Goal: Task Accomplishment & Management: Manage account settings

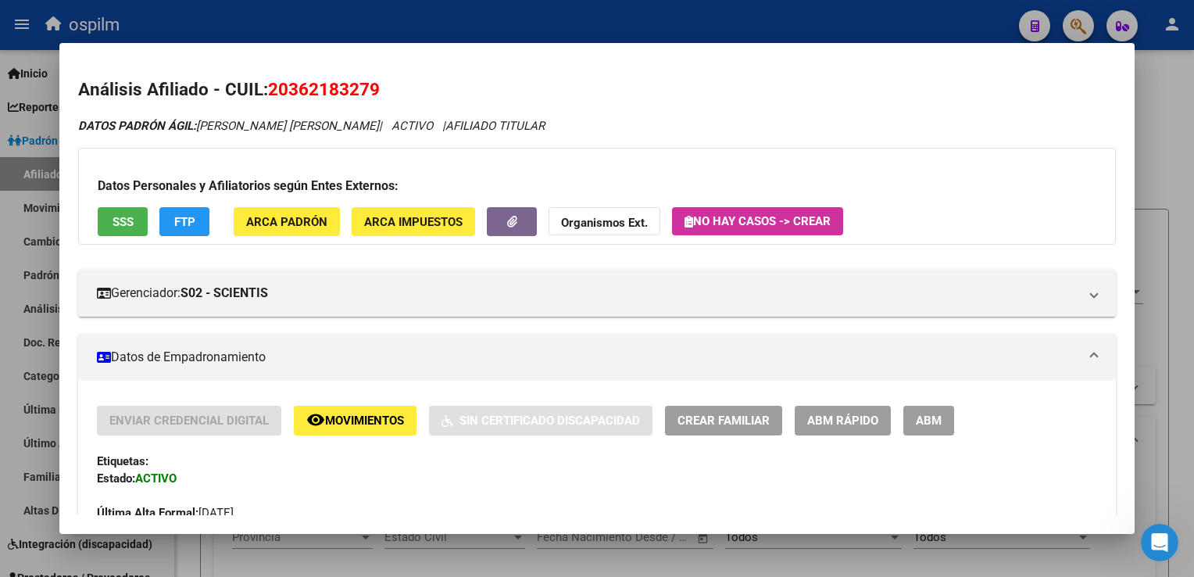
scroll to position [1076, 0]
click at [107, 226] on button "SSS" at bounding box center [123, 221] width 50 height 29
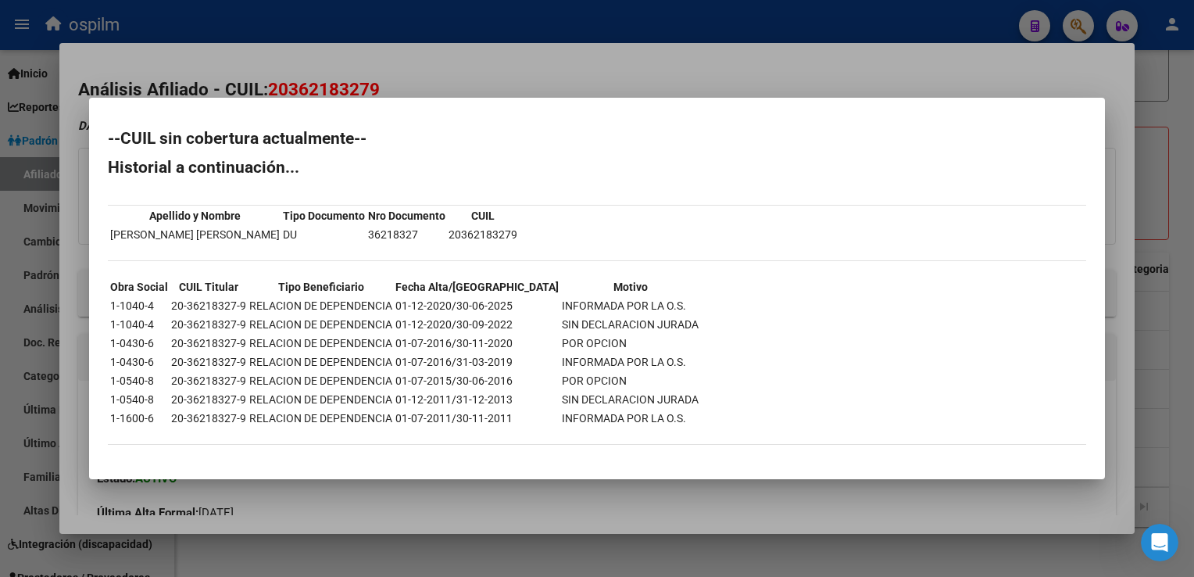
click at [407, 61] on div at bounding box center [597, 288] width 1194 height 577
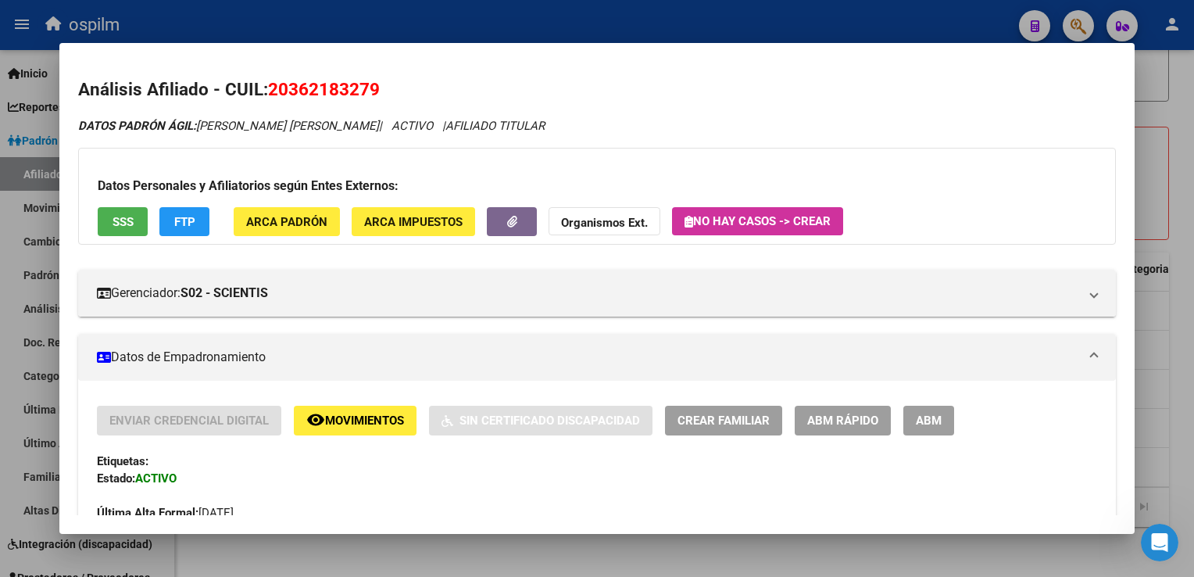
click at [195, 224] on span "FTP" at bounding box center [184, 222] width 21 height 14
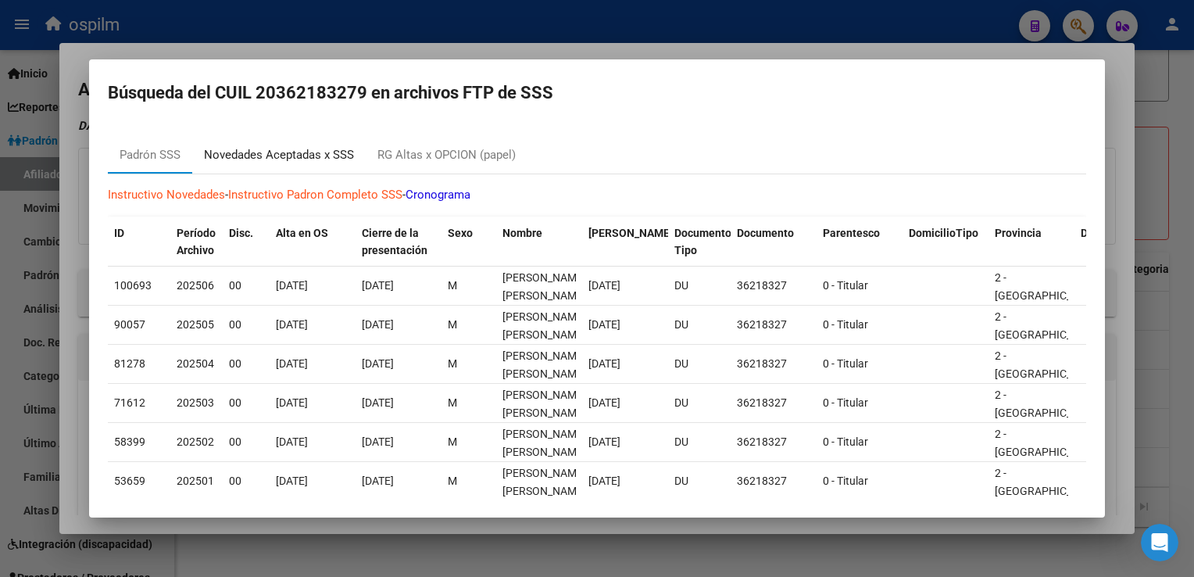
click at [288, 163] on div "Novedades Aceptadas x SSS" at bounding box center [279, 155] width 150 height 18
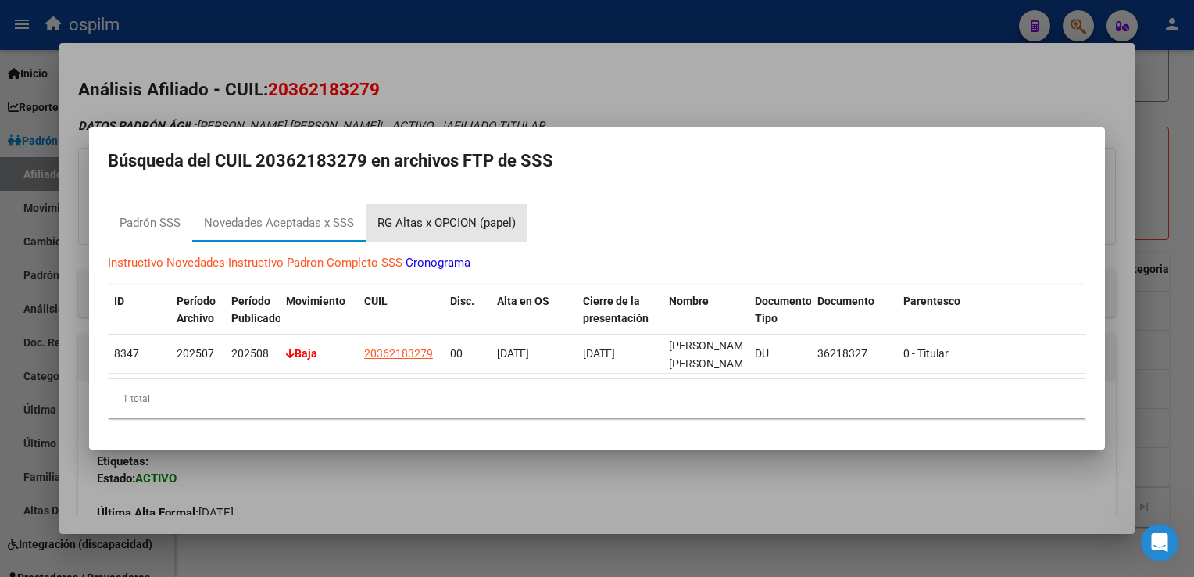
click at [431, 220] on div "RG Altas x OPCION (papel)" at bounding box center [447, 223] width 138 height 18
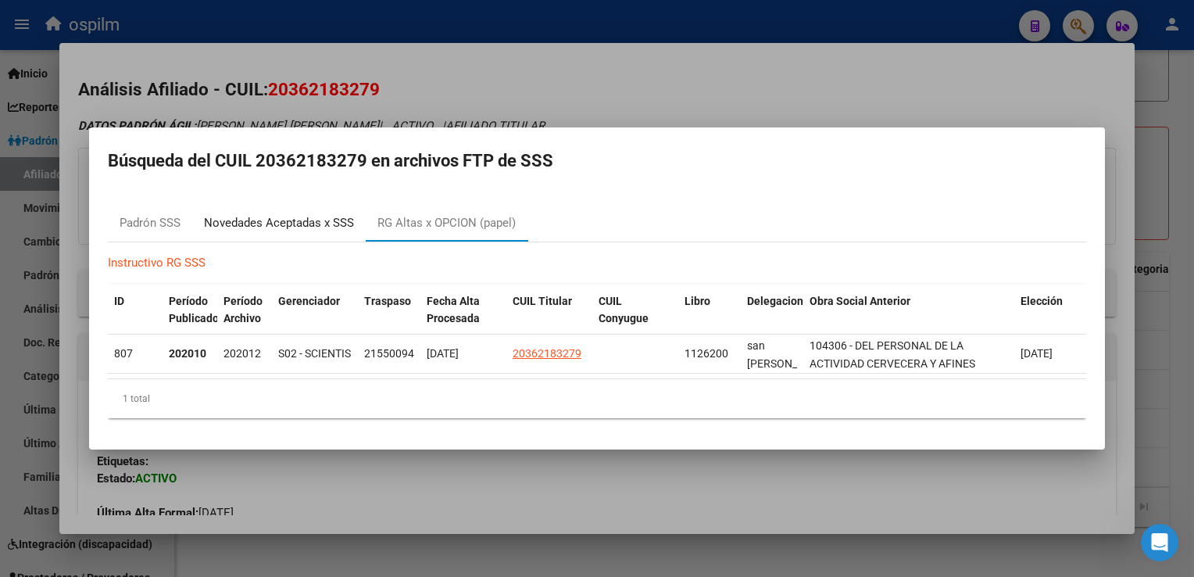
click at [284, 220] on div "Novedades Aceptadas x SSS" at bounding box center [279, 223] width 150 height 18
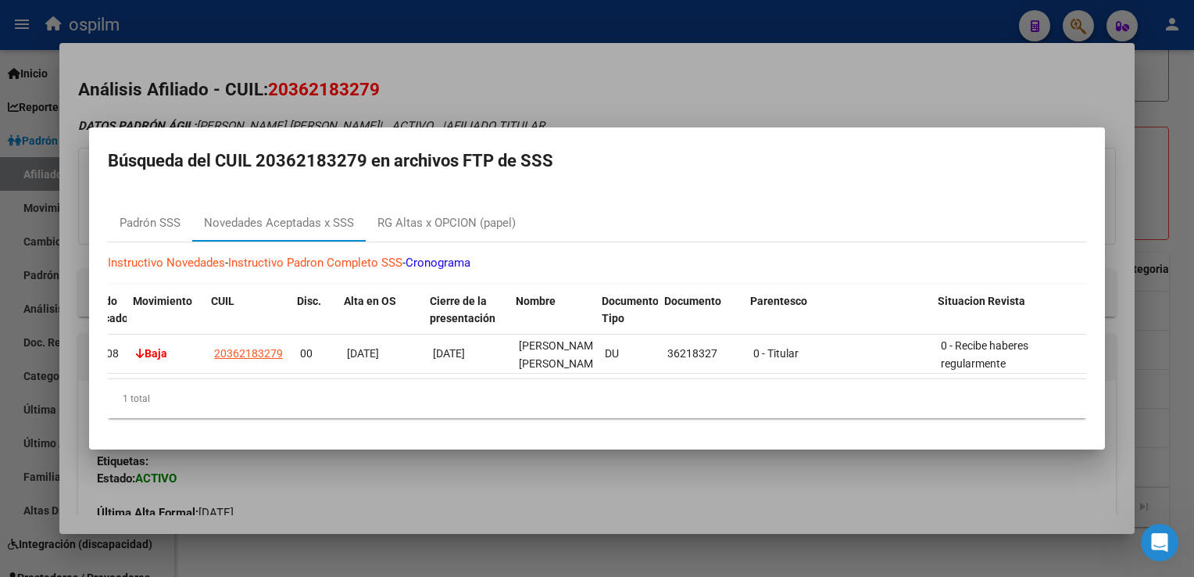
scroll to position [0, 156]
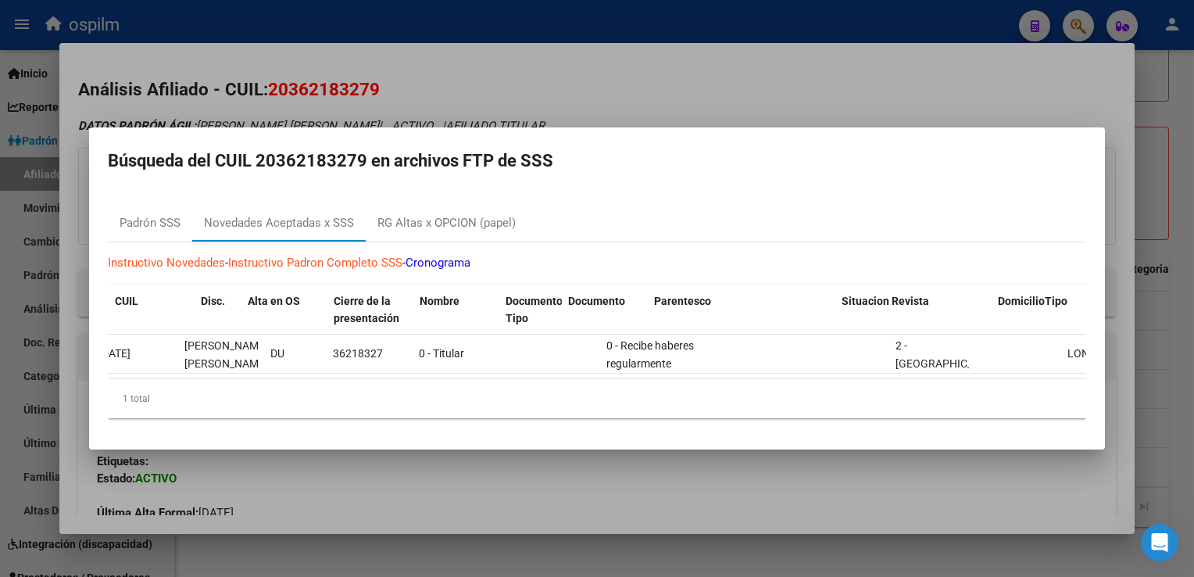
drag, startPoint x: 635, startPoint y: 390, endPoint x: 600, endPoint y: 392, distance: 35.3
click at [625, 391] on div "1 total" at bounding box center [597, 398] width 979 height 39
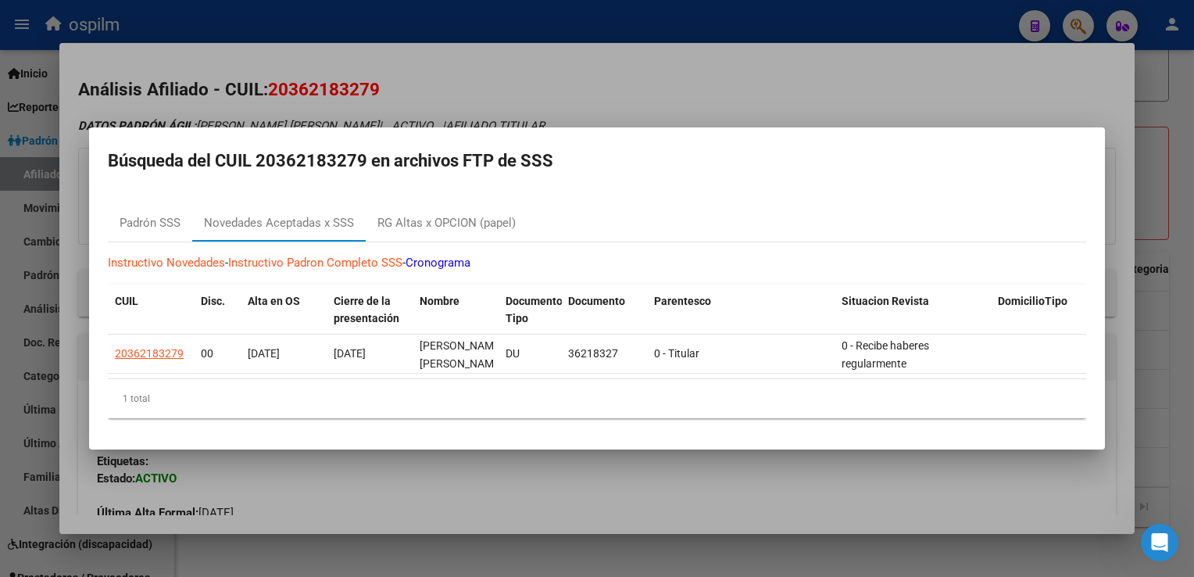
drag, startPoint x: 596, startPoint y: 392, endPoint x: 464, endPoint y: 403, distance: 133.3
click at [464, 403] on div "1 total" at bounding box center [597, 398] width 979 height 39
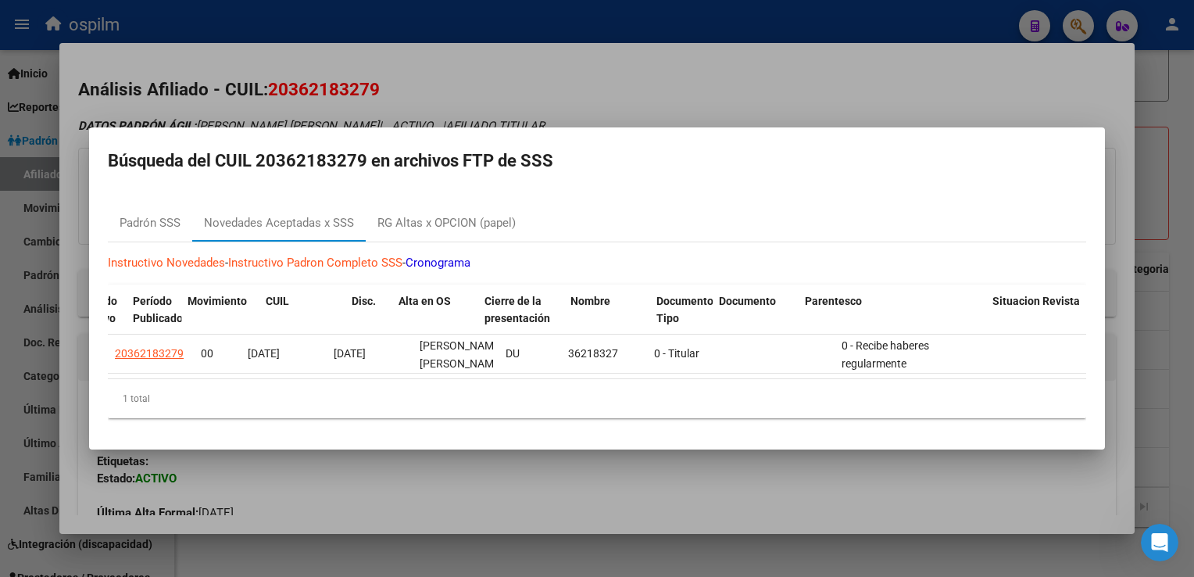
scroll to position [0, 0]
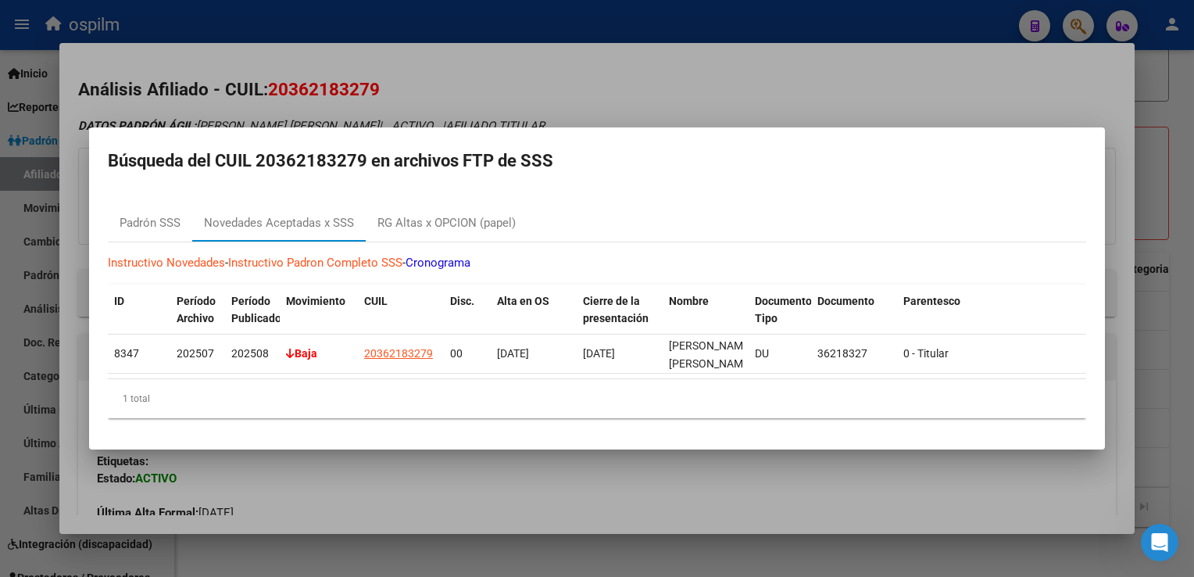
click at [424, 70] on div at bounding box center [597, 288] width 1194 height 577
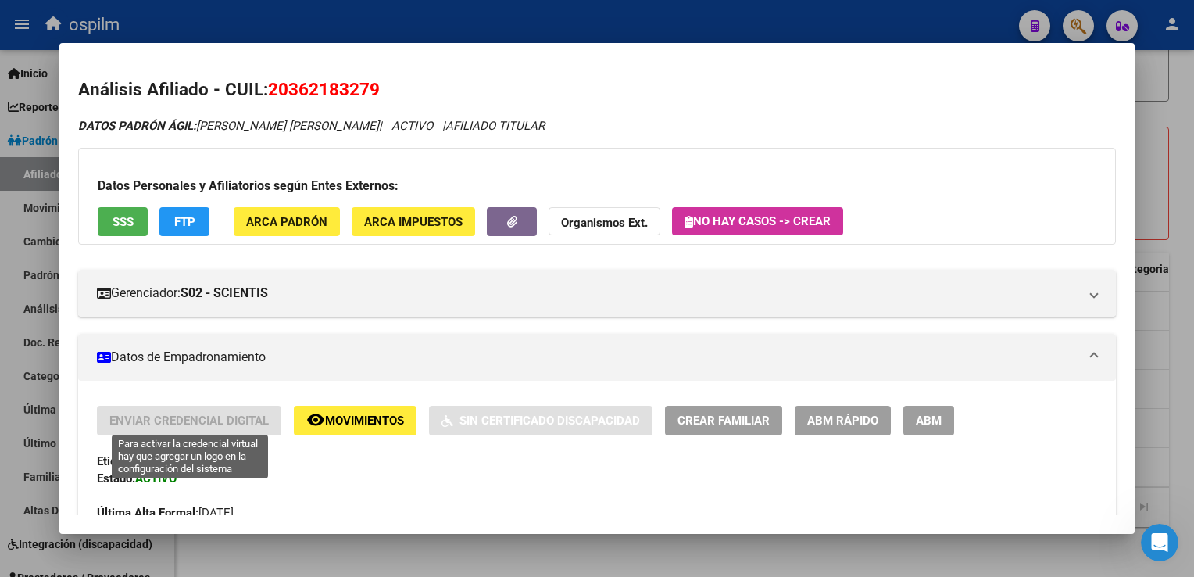
scroll to position [865, 0]
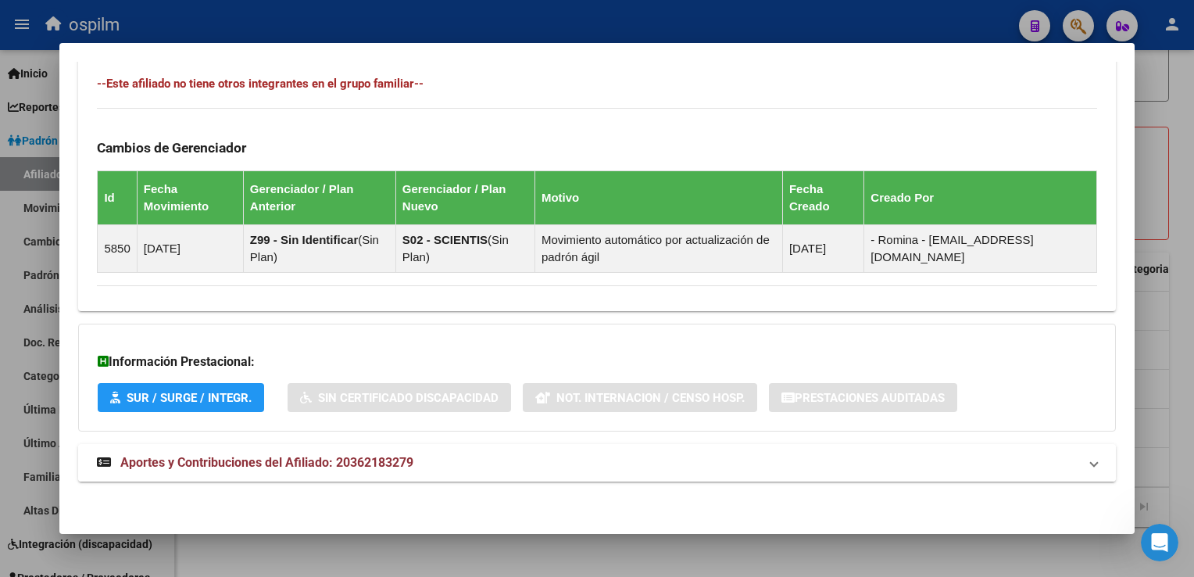
click at [356, 460] on span "Aportes y Contribuciones del Afiliado: 20362183279" at bounding box center [266, 462] width 293 height 15
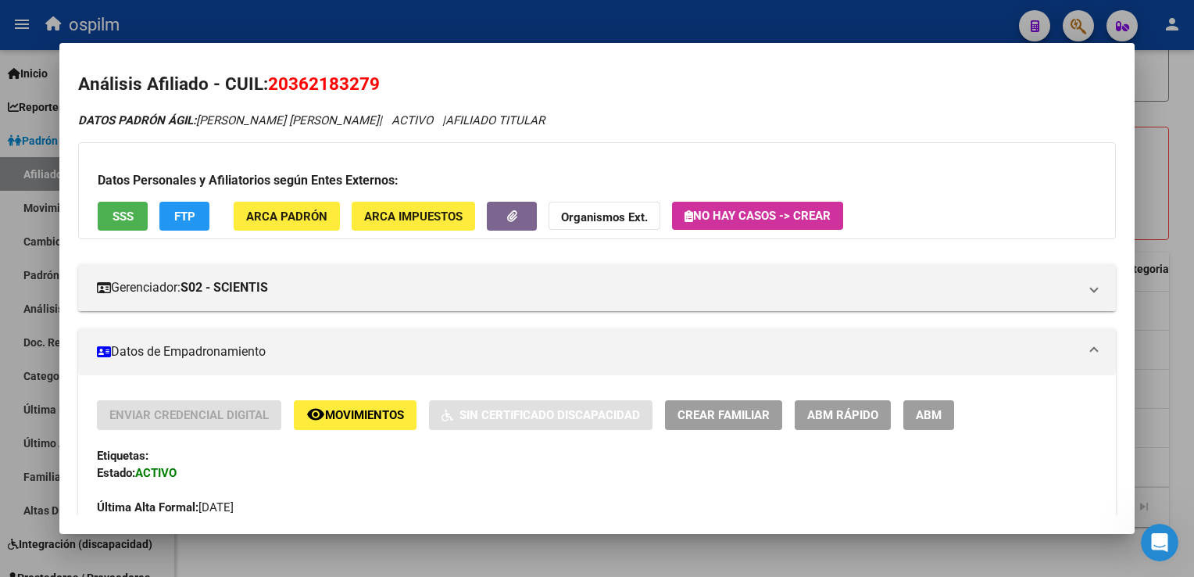
scroll to position [0, 0]
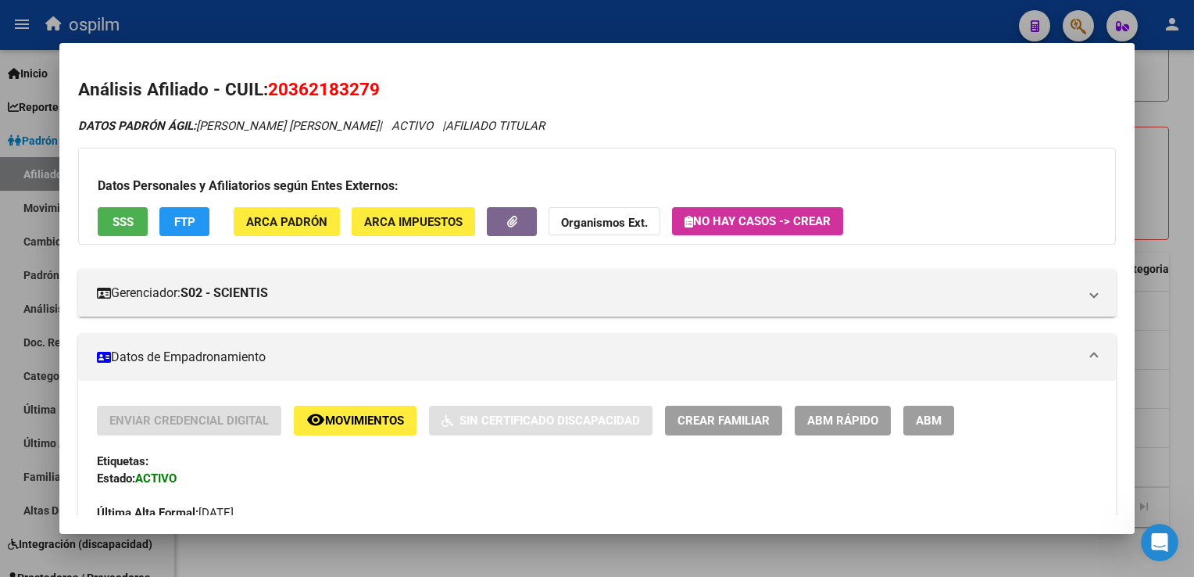
click at [391, 86] on h2 "Análisis Afiliado - CUIL: 20362183279" at bounding box center [596, 90] width 1037 height 27
drag, startPoint x: 309, startPoint y: 91, endPoint x: 262, endPoint y: 81, distance: 48.0
click at [262, 81] on h2 "Análisis Afiliado - CUIL: 20362183279" at bounding box center [596, 90] width 1037 height 27
drag, startPoint x: 262, startPoint y: 81, endPoint x: 460, endPoint y: 85, distance: 197.8
click at [460, 85] on h2 "Análisis Afiliado - CUIL: 20362183279" at bounding box center [596, 90] width 1037 height 27
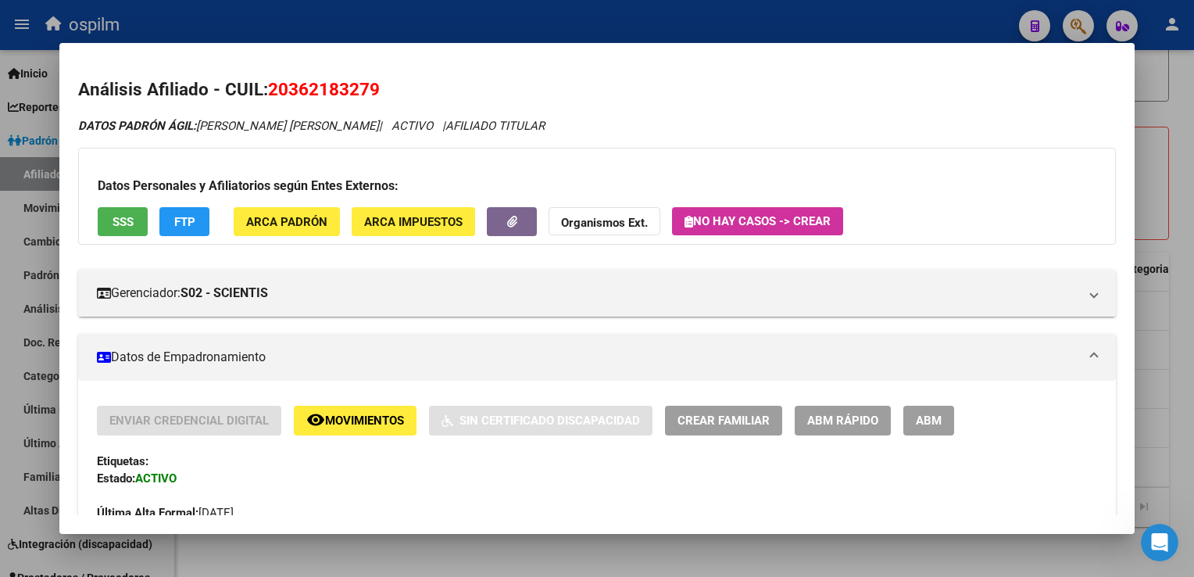
drag, startPoint x: 406, startPoint y: 88, endPoint x: 274, endPoint y: 80, distance: 133.1
click at [274, 80] on h2 "Análisis Afiliado - CUIL: 20362183279" at bounding box center [596, 90] width 1037 height 27
click at [274, 81] on span "20362183279" at bounding box center [324, 89] width 112 height 20
copy span "20362183279"
click at [1177, 213] on div at bounding box center [597, 288] width 1194 height 577
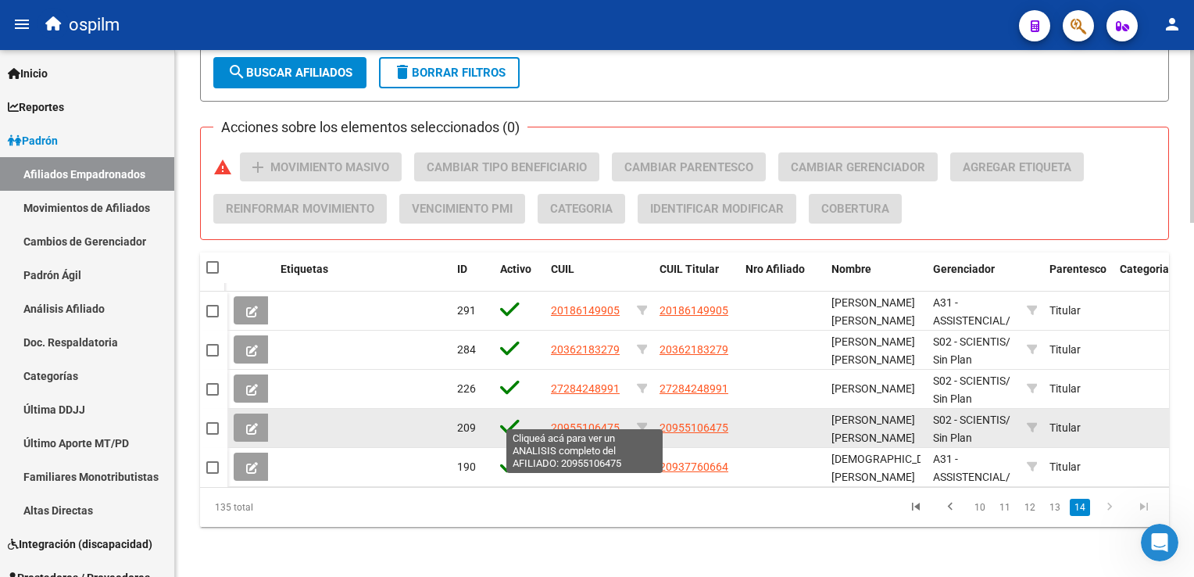
click at [588, 421] on span "20955106475" at bounding box center [585, 427] width 69 height 13
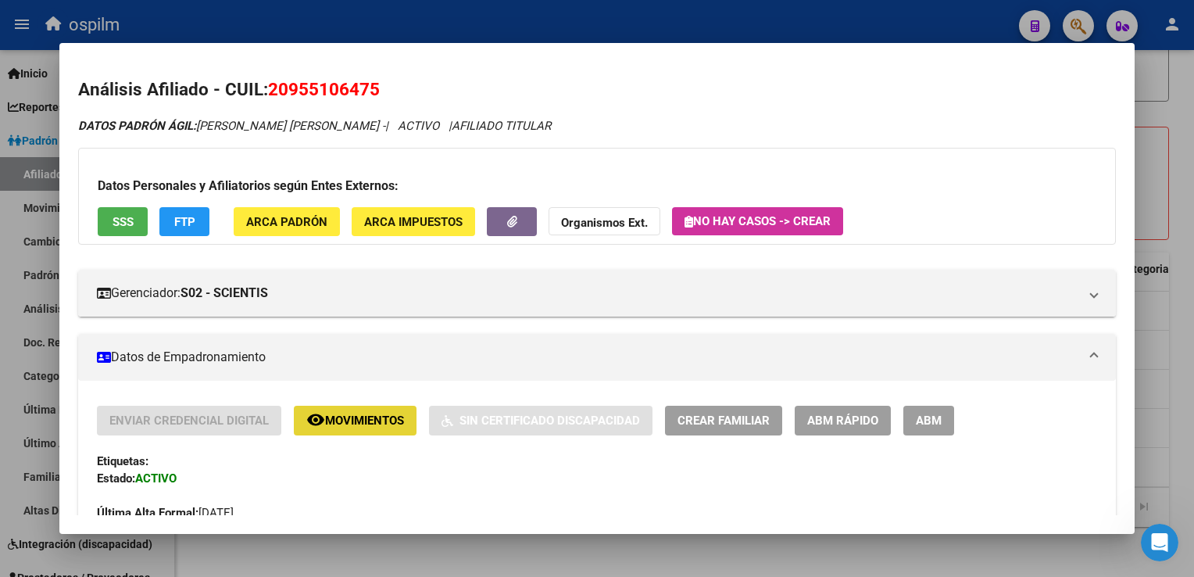
click at [327, 421] on span "Movimientos" at bounding box center [364, 421] width 79 height 14
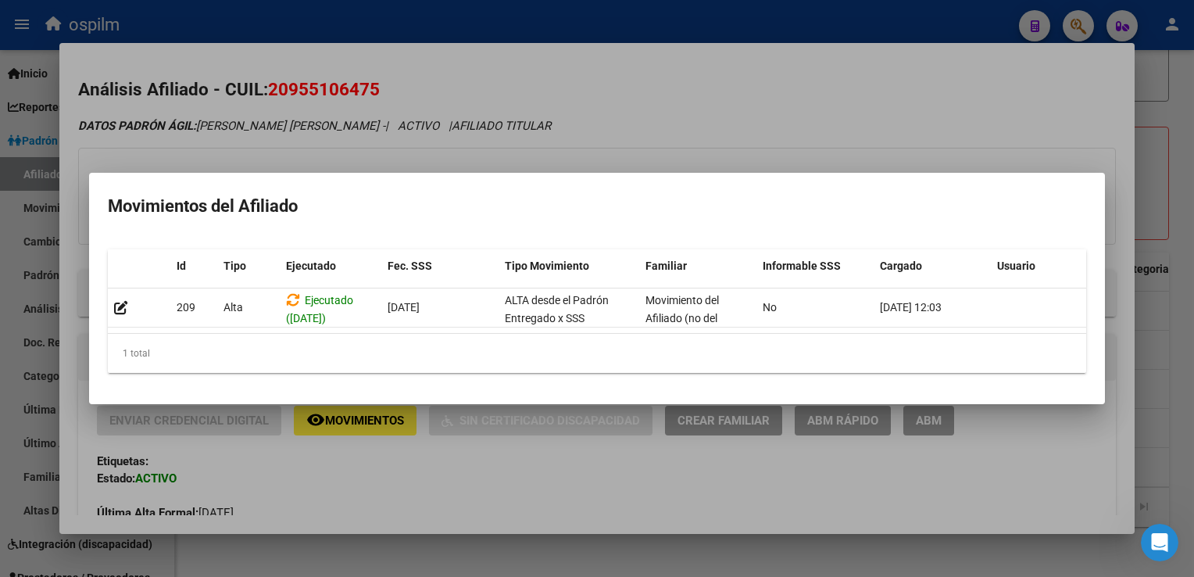
click at [657, 90] on div at bounding box center [597, 288] width 1194 height 577
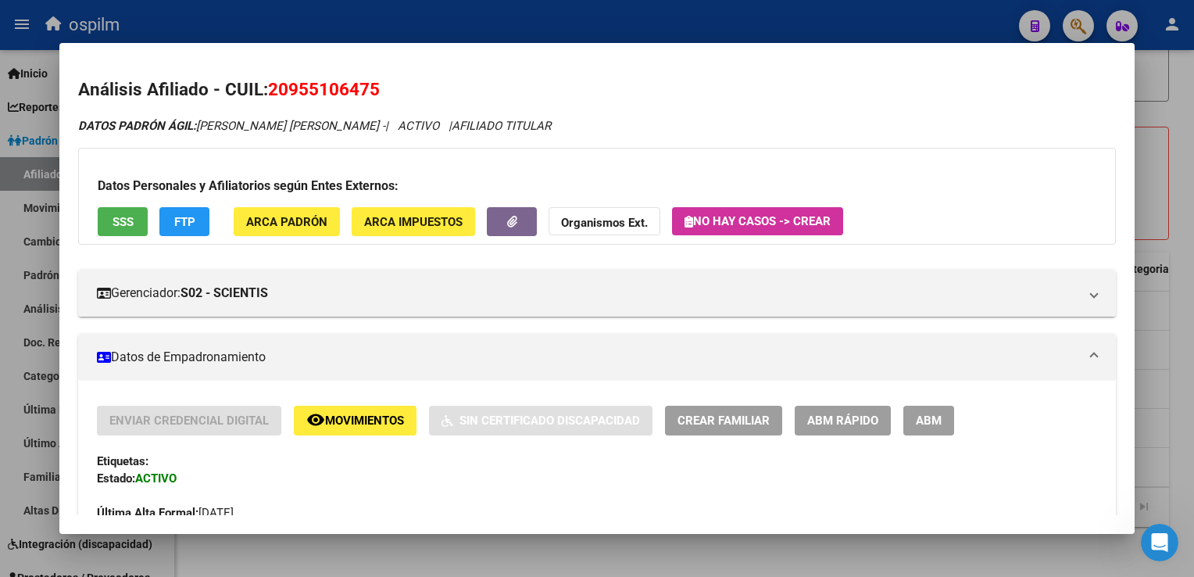
drag, startPoint x: 387, startPoint y: 84, endPoint x: 290, endPoint y: 89, distance: 97.0
click at [290, 89] on h2 "Análisis Afiliado - CUIL: 20955106475" at bounding box center [596, 90] width 1037 height 27
drag, startPoint x: 271, startPoint y: 88, endPoint x: 398, endPoint y: 95, distance: 126.8
click at [398, 95] on h2 "Análisis Afiliado - CUIL: 20955106475" at bounding box center [596, 90] width 1037 height 27
copy span "20955106475"
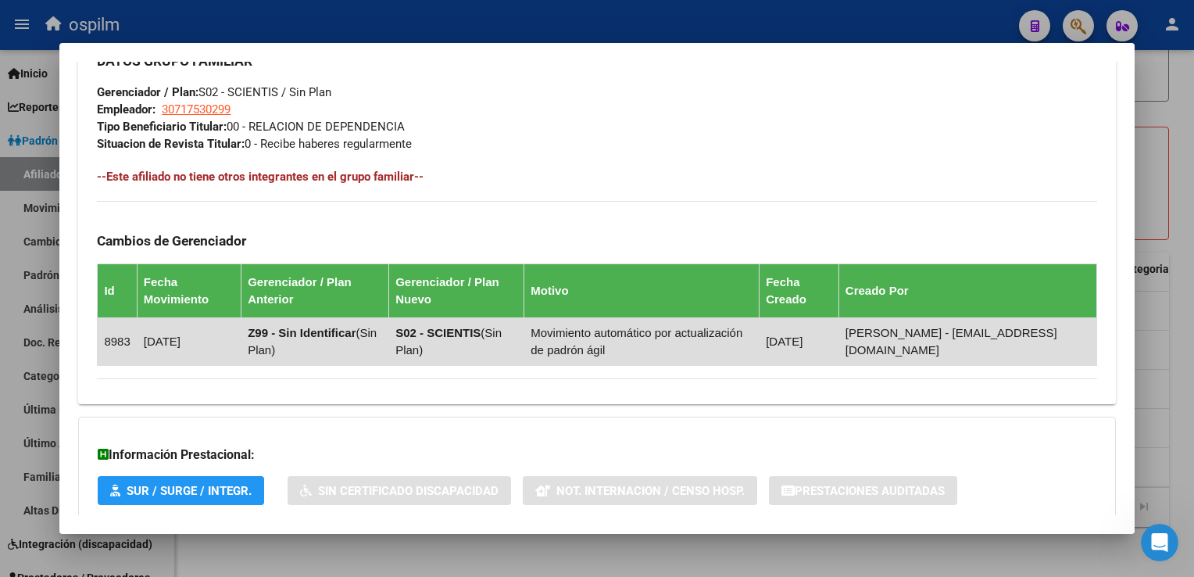
scroll to position [865, 0]
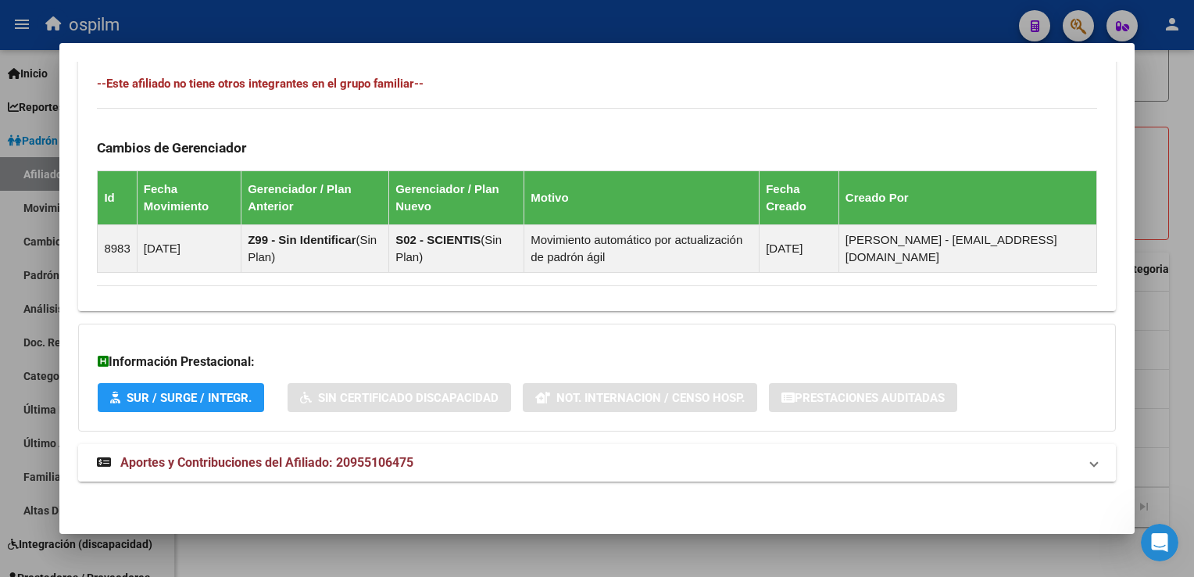
click at [245, 463] on span "Aportes y Contribuciones del Afiliado: 20955106475" at bounding box center [266, 462] width 293 height 15
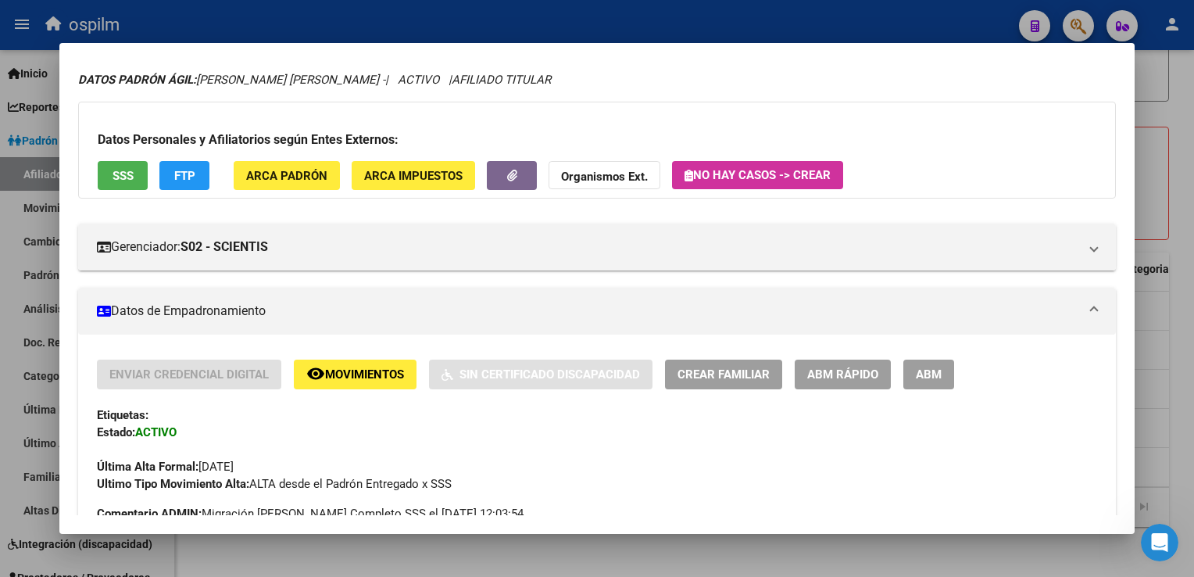
scroll to position [0, 0]
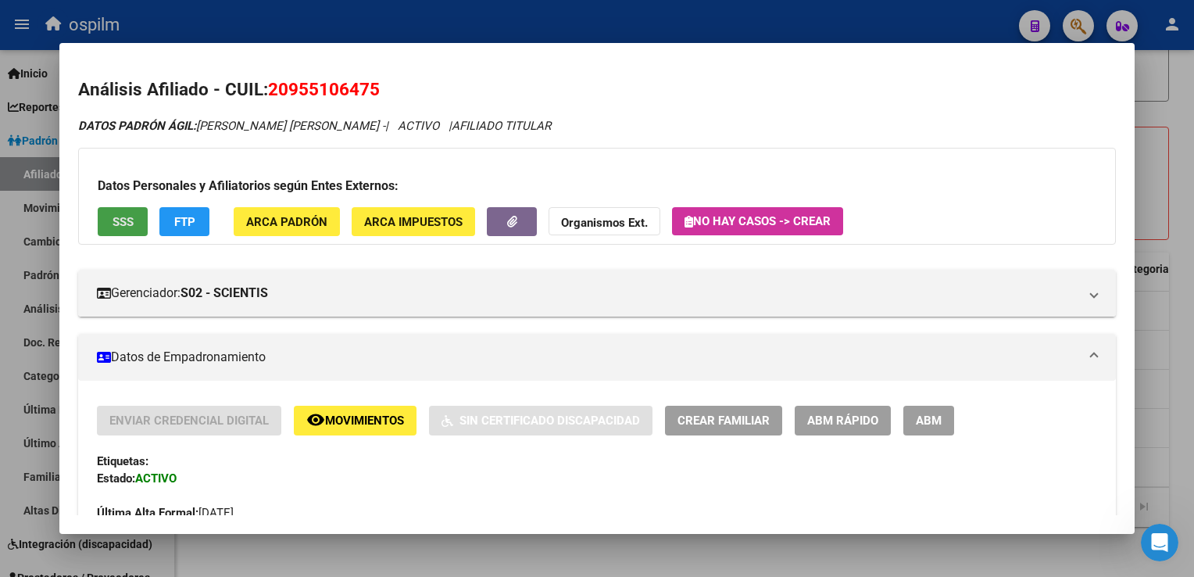
click at [116, 222] on span "SSS" at bounding box center [123, 222] width 21 height 14
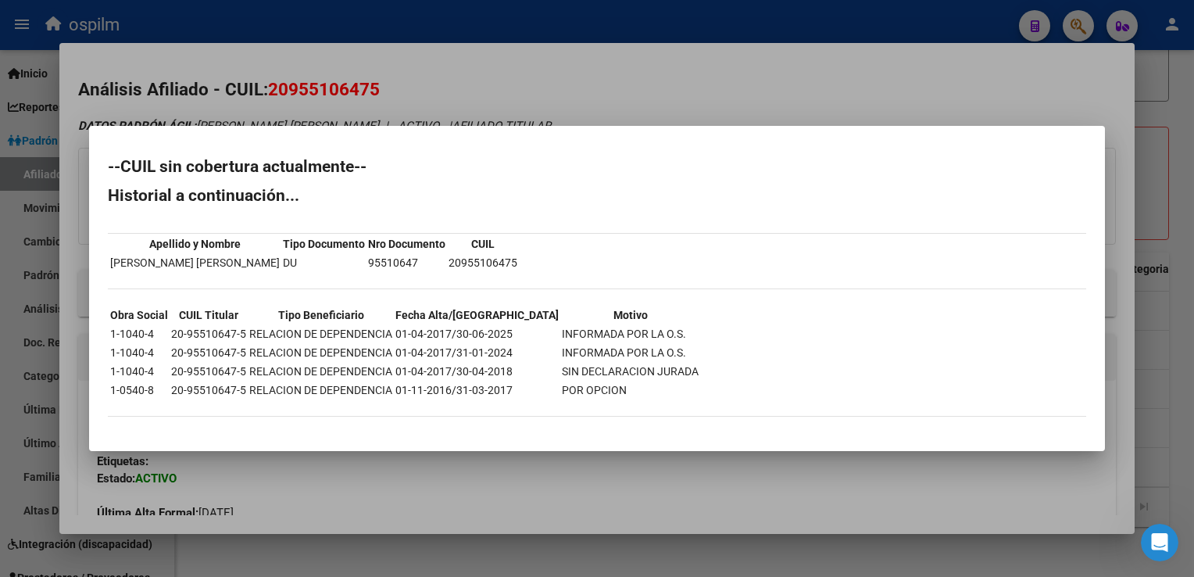
click at [478, 51] on div at bounding box center [597, 288] width 1194 height 577
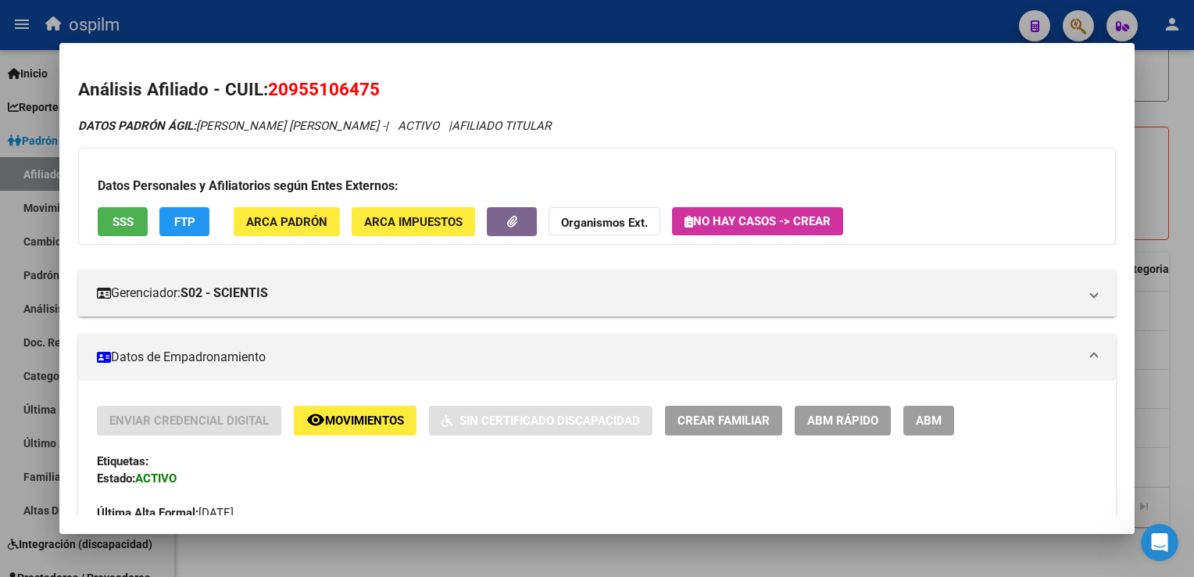
drag, startPoint x: 390, startPoint y: 88, endPoint x: 271, endPoint y: 96, distance: 119.1
click at [271, 96] on h2 "Análisis Afiliado - CUIL: 20955106475" at bounding box center [596, 90] width 1037 height 27
copy span "20955106475"
click at [1180, 245] on div at bounding box center [597, 288] width 1194 height 577
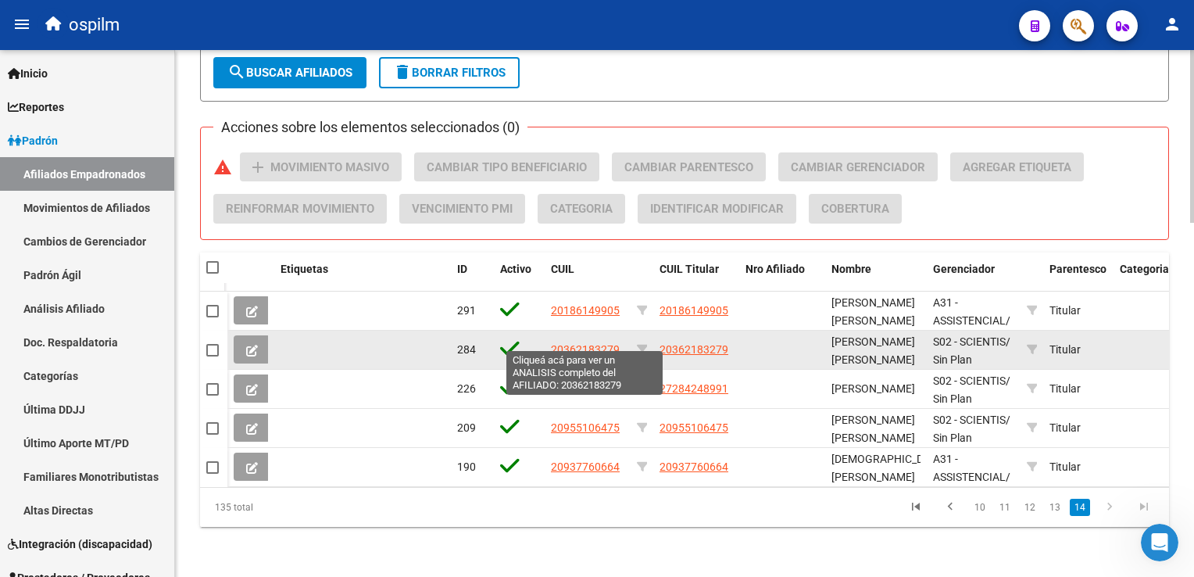
click at [592, 343] on span "20362183279" at bounding box center [585, 349] width 69 height 13
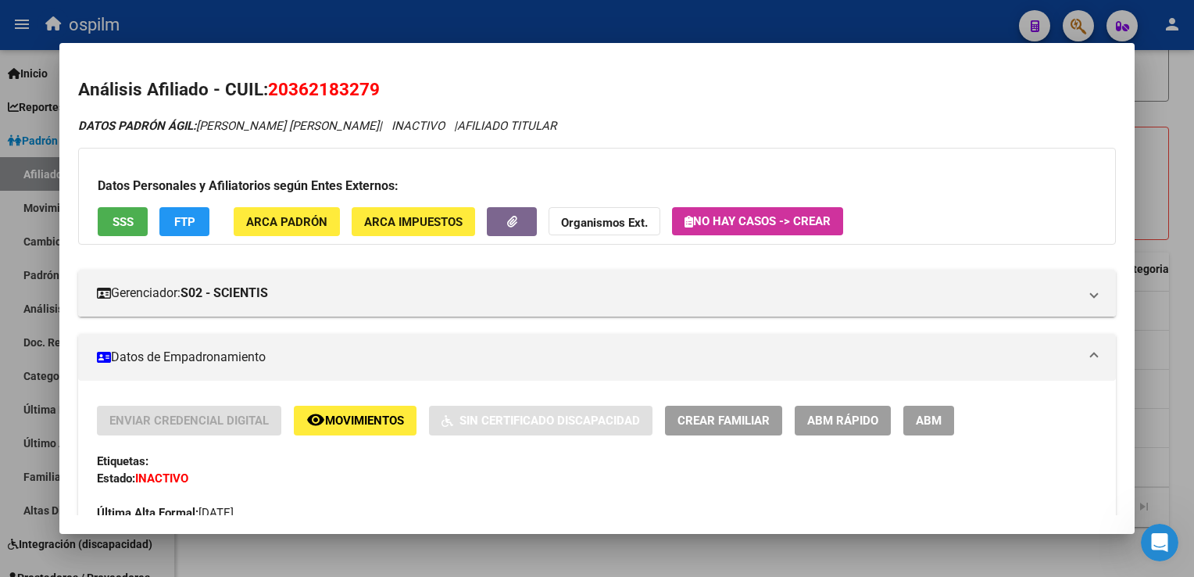
click at [1175, 227] on div at bounding box center [597, 288] width 1194 height 577
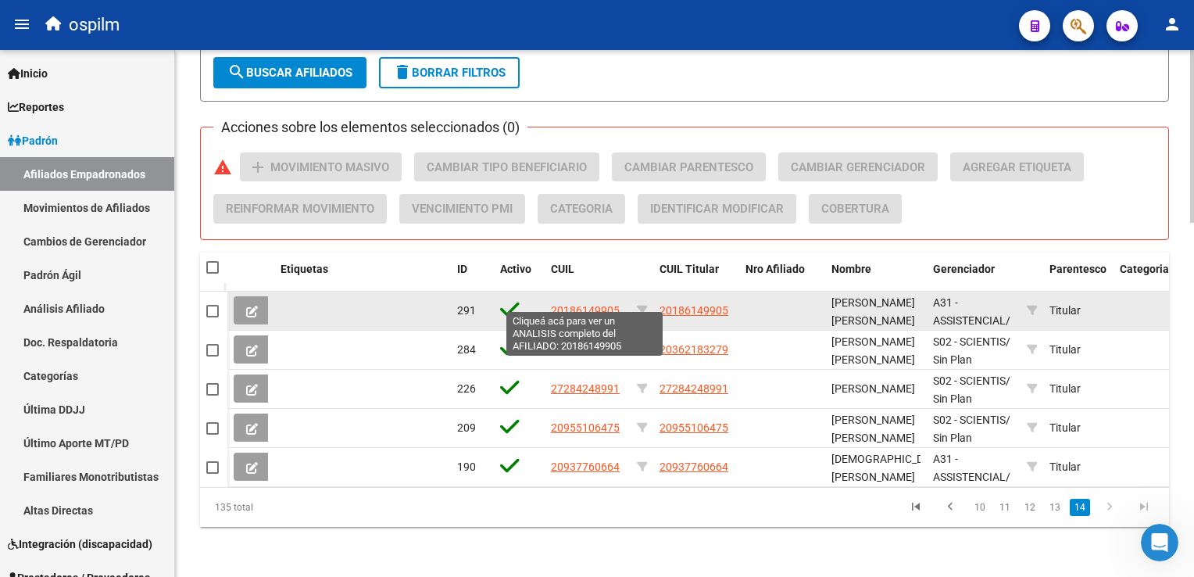
click at [584, 304] on span "20186149905" at bounding box center [585, 310] width 69 height 13
type textarea "20186149905"
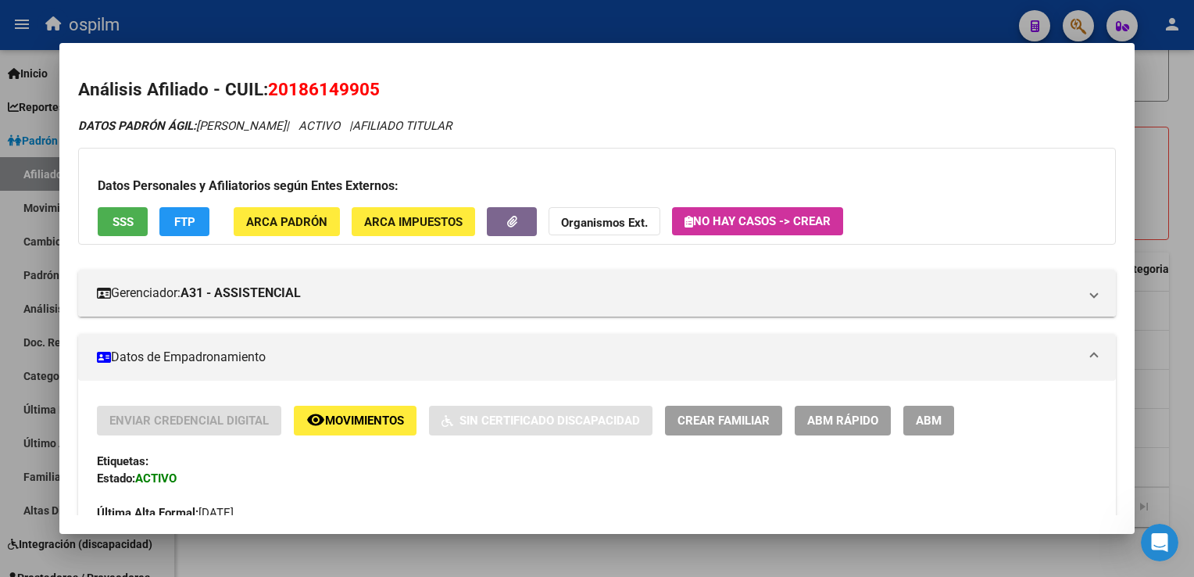
drag, startPoint x: 394, startPoint y: 89, endPoint x: 267, endPoint y: 99, distance: 127.0
click at [267, 99] on h2 "Análisis Afiliado - CUIL: 20186149905" at bounding box center [596, 90] width 1037 height 27
copy span "20186149905"
click at [136, 208] on button "SSS" at bounding box center [123, 221] width 50 height 29
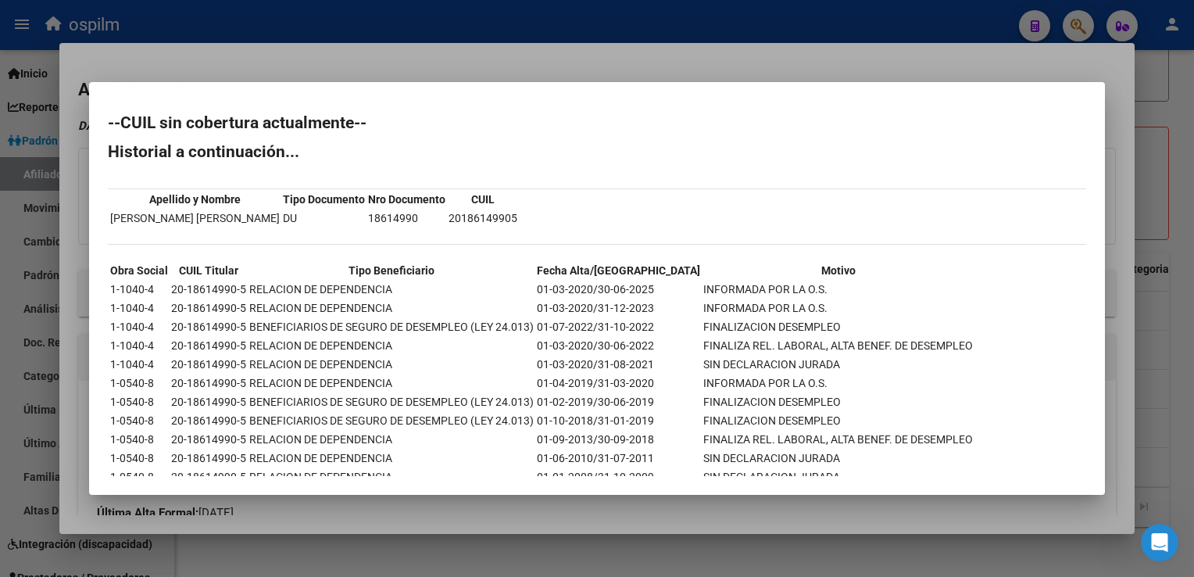
click at [578, 55] on div at bounding box center [597, 288] width 1194 height 577
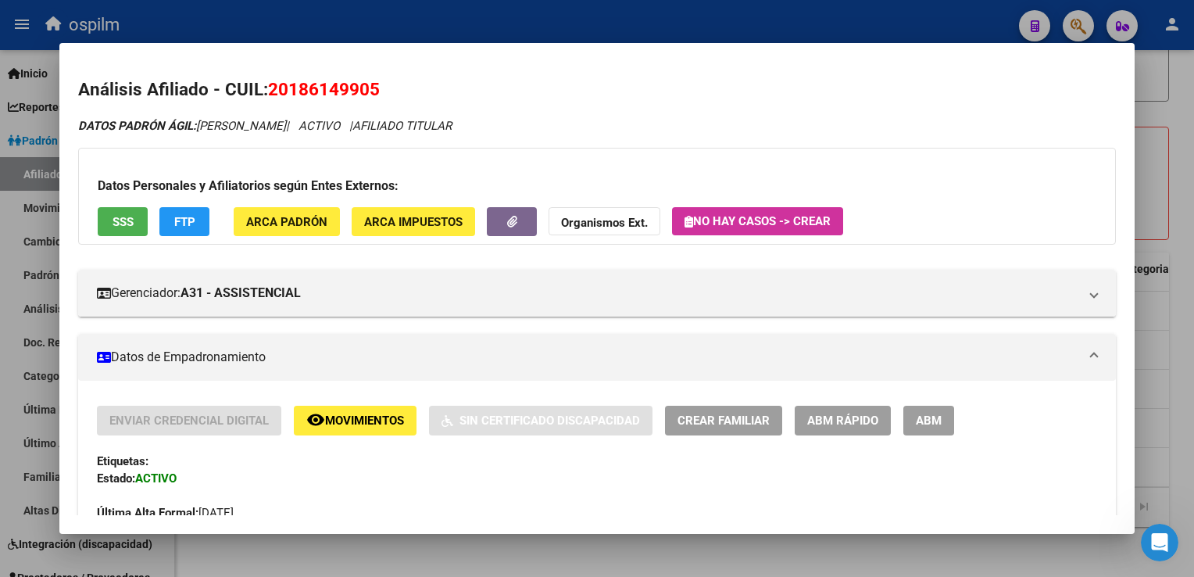
click at [197, 223] on button "FTP" at bounding box center [184, 221] width 50 height 29
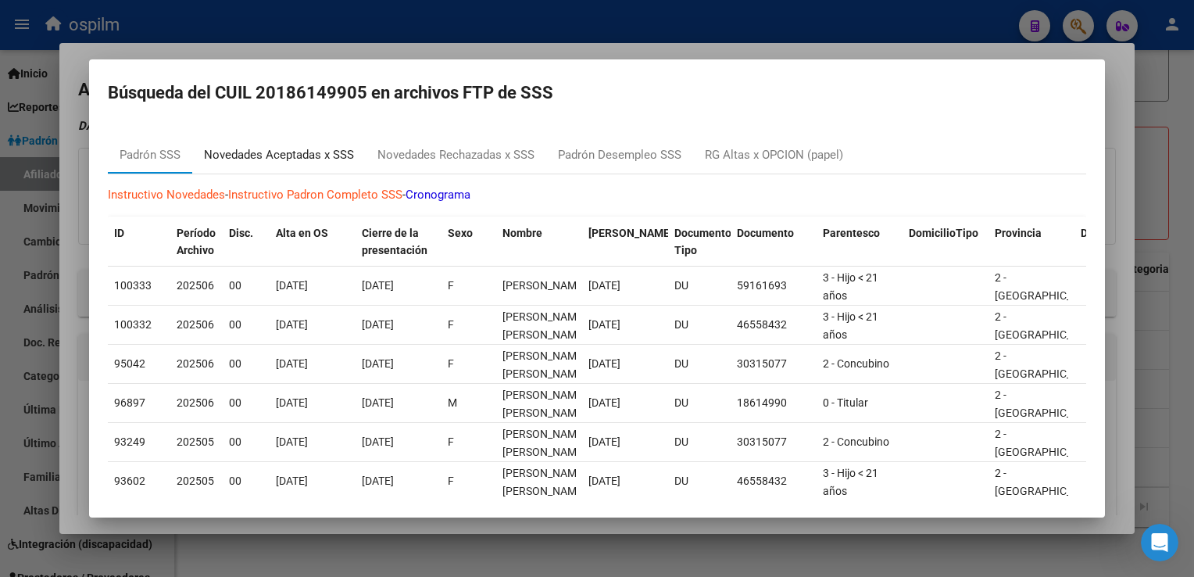
click at [306, 161] on div "Novedades Aceptadas x SSS" at bounding box center [279, 155] width 150 height 18
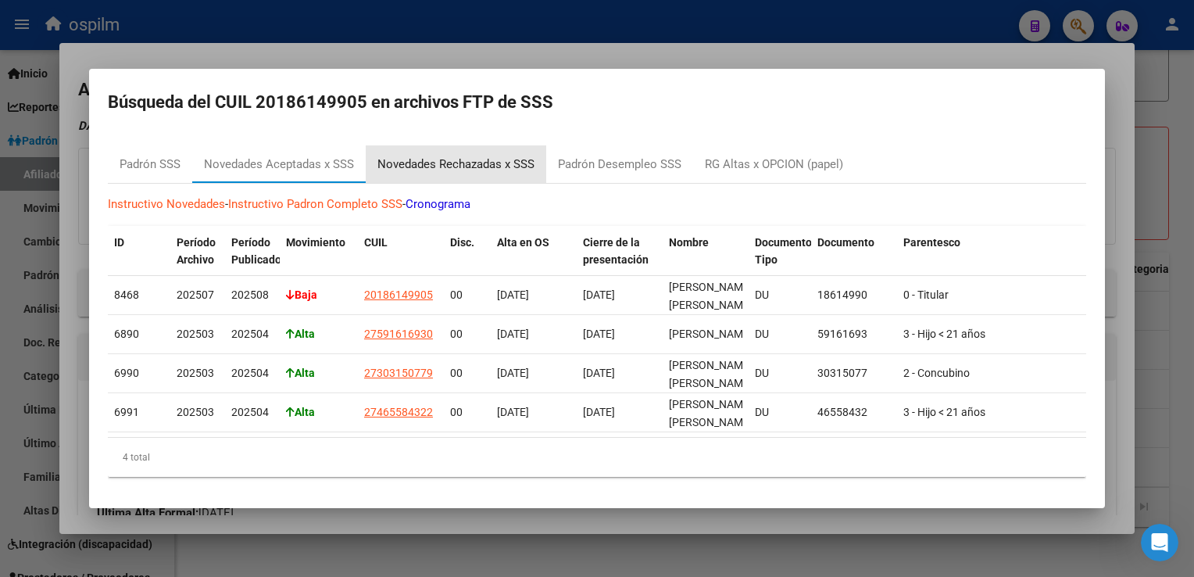
click at [447, 159] on div "Novedades Rechazadas x SSS" at bounding box center [456, 165] width 157 height 18
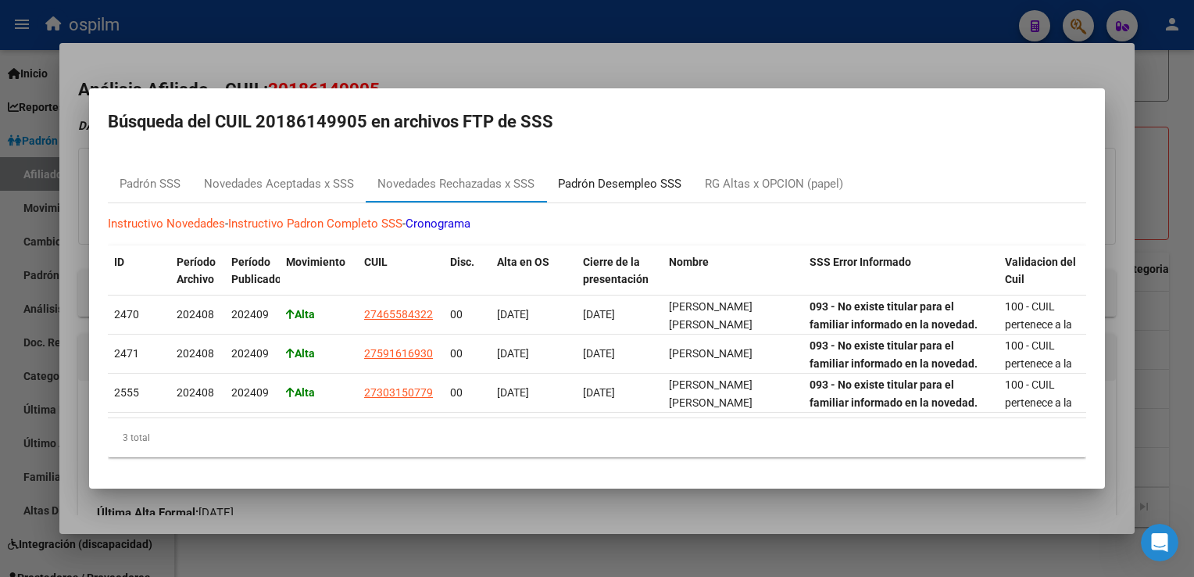
click at [633, 181] on div "Padrón Desempleo SSS" at bounding box center [620, 184] width 124 height 18
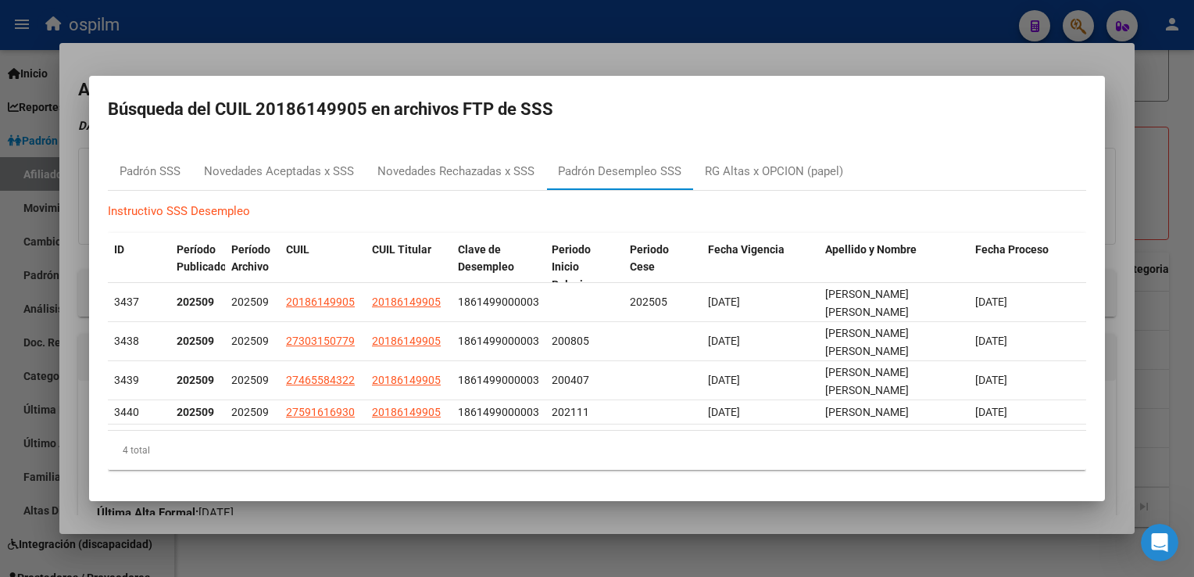
click at [519, 78] on div at bounding box center [597, 288] width 1194 height 577
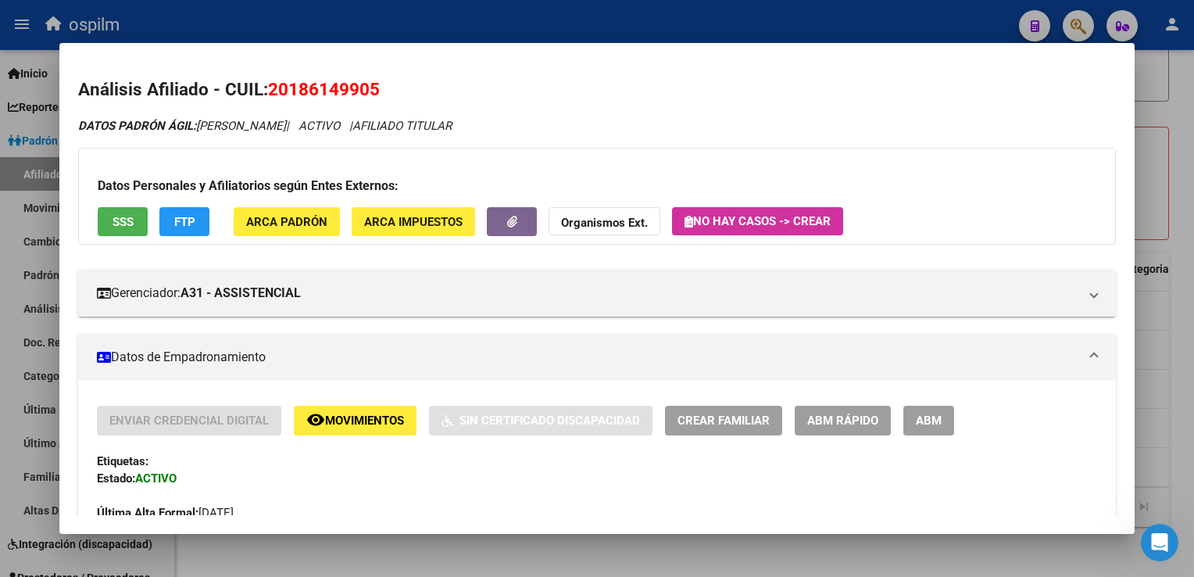
drag, startPoint x: 386, startPoint y: 91, endPoint x: 265, endPoint y: 102, distance: 121.7
click at [265, 102] on h2 "Análisis Afiliado - CUIL: 20186149905" at bounding box center [596, 90] width 1037 height 27
copy h2 "20186149905"
click at [282, 94] on span "20186149905" at bounding box center [324, 89] width 112 height 20
drag, startPoint x: 292, startPoint y: 86, endPoint x: 368, endPoint y: 94, distance: 77.0
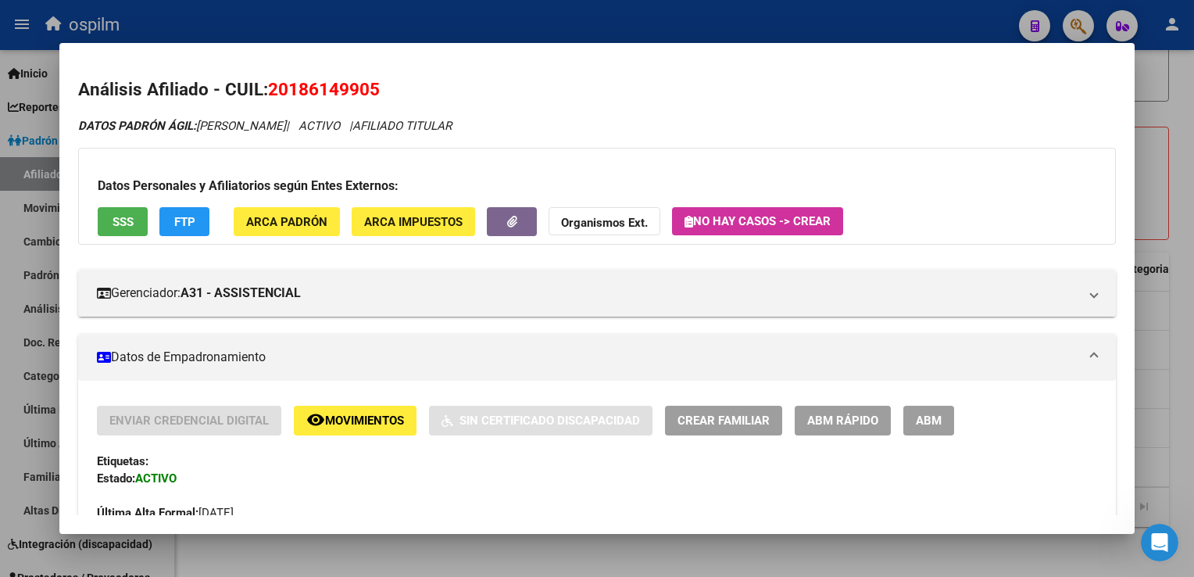
click at [368, 94] on span "20186149905" at bounding box center [324, 89] width 112 height 20
copy span "18614990"
click at [428, 14] on div at bounding box center [597, 288] width 1194 height 577
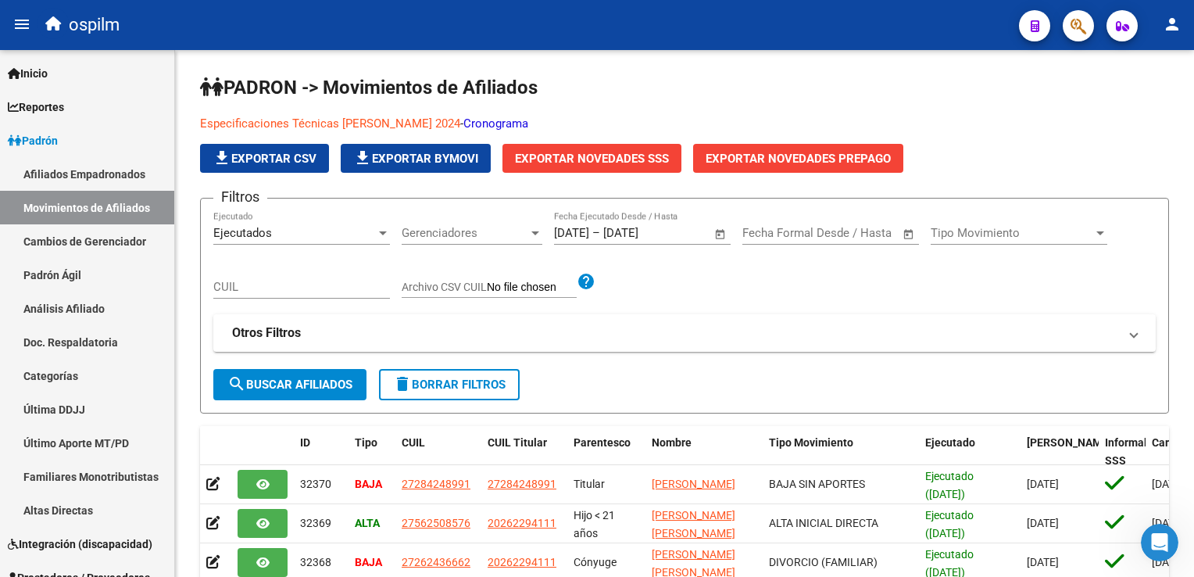
click at [1077, 28] on icon "button" at bounding box center [1079, 26] width 16 height 18
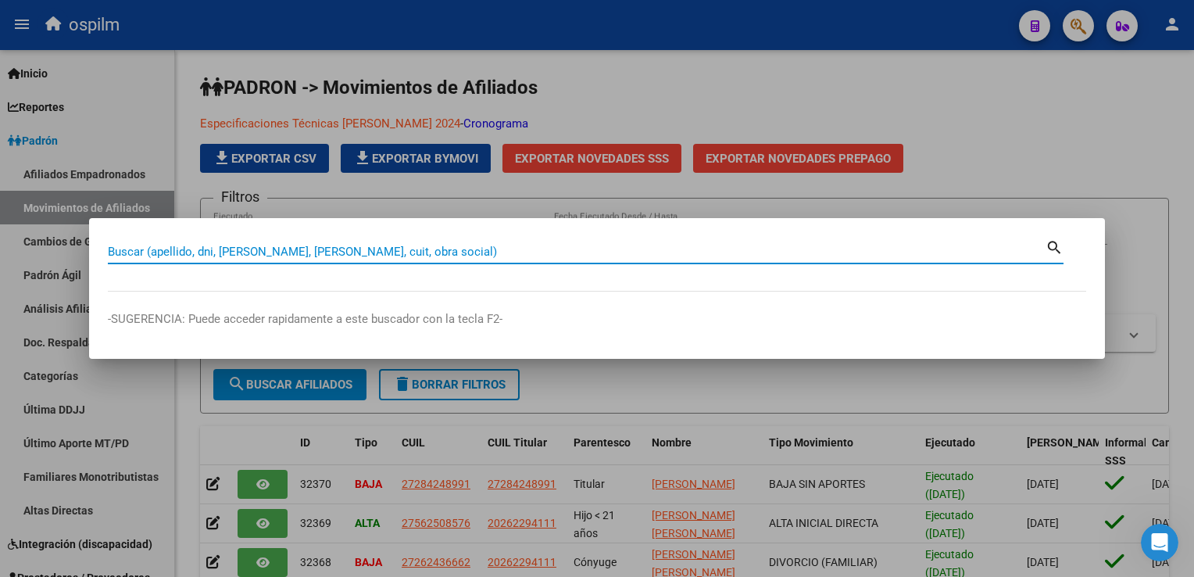
paste input "20362183279"
type input "20362183279"
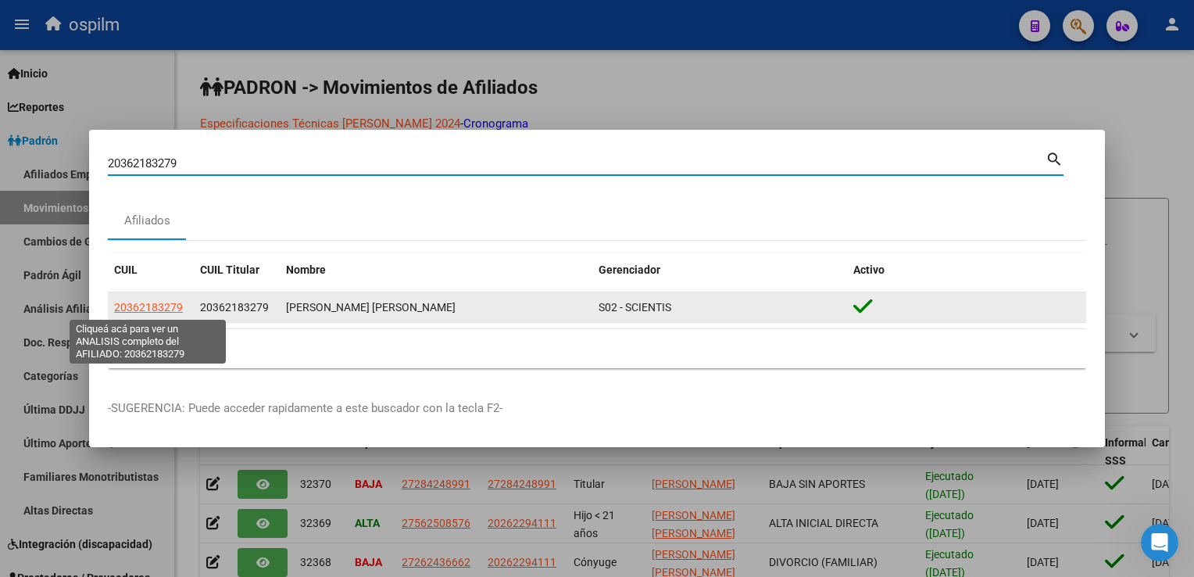
click at [166, 311] on span "20362183279" at bounding box center [148, 307] width 69 height 13
type textarea "20362183279"
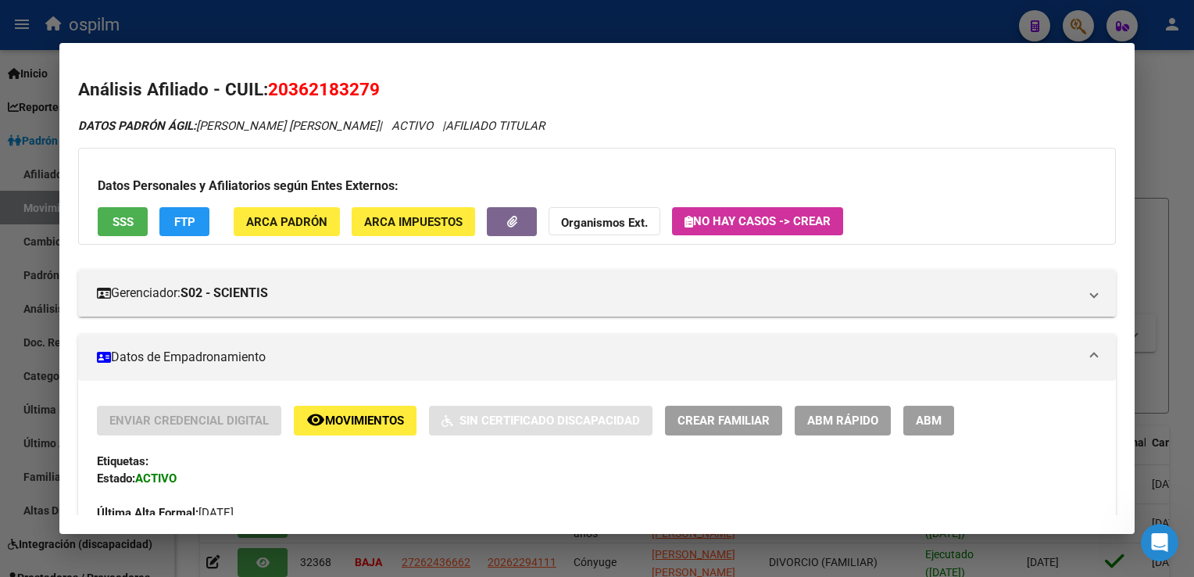
click at [843, 414] on span "ABM Rápido" at bounding box center [842, 421] width 71 height 14
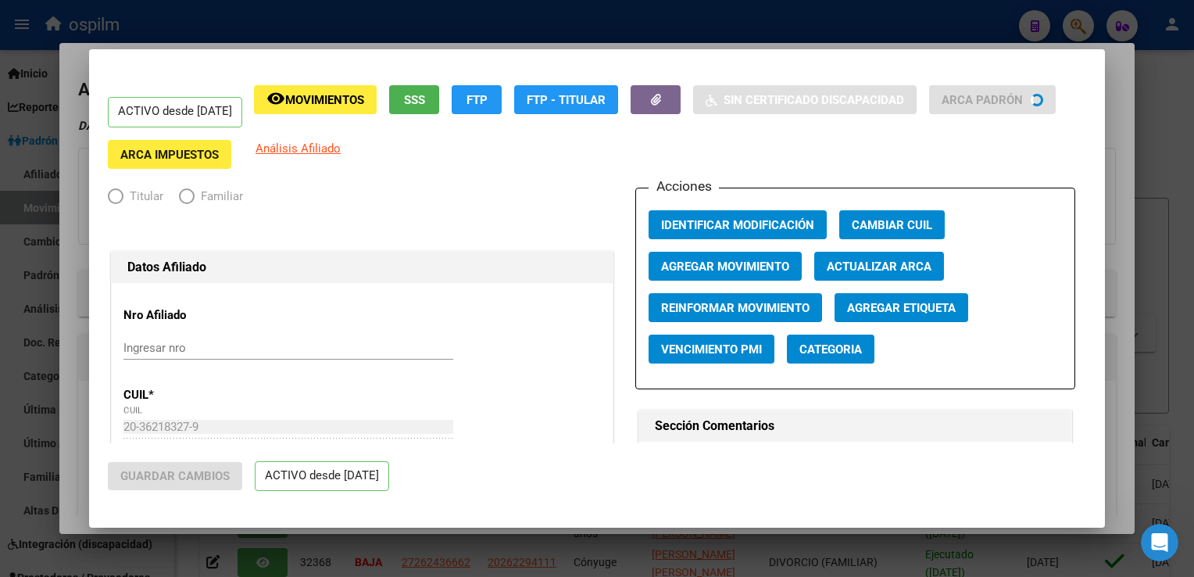
radio input "true"
type input "30-71557754-9"
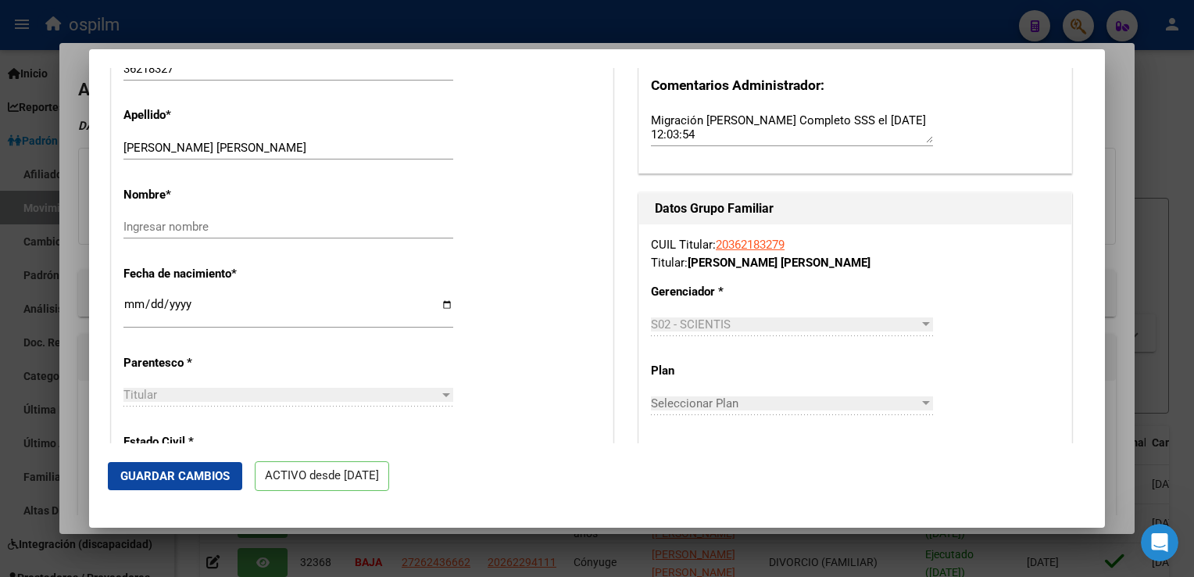
scroll to position [557, 0]
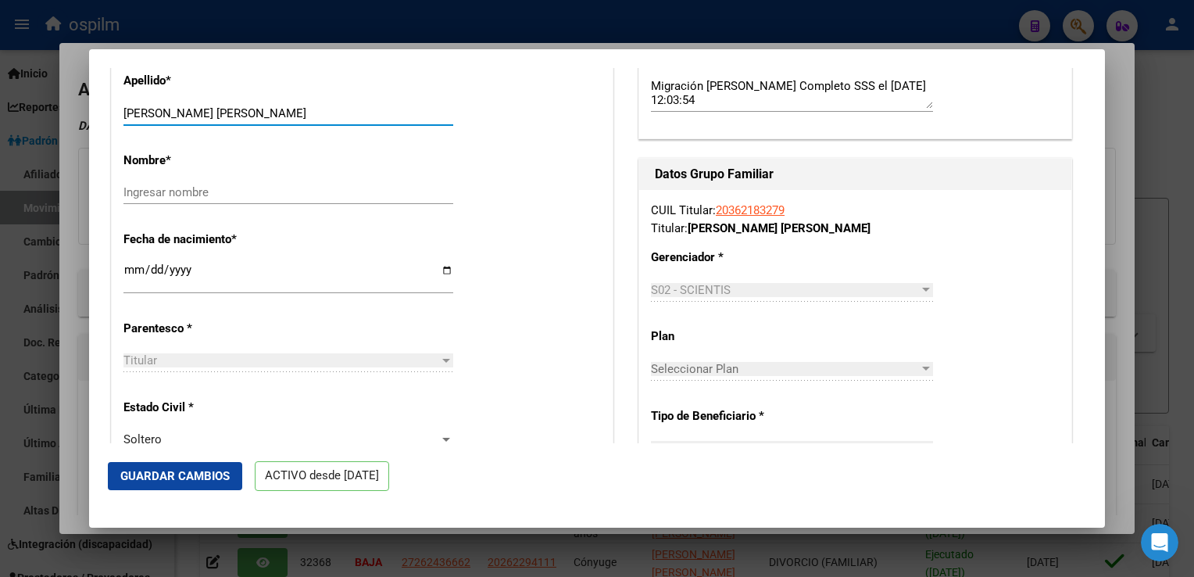
drag, startPoint x: 171, startPoint y: 124, endPoint x: 269, endPoint y: 124, distance: 97.7
click at [269, 120] on input "[PERSON_NAME] [PERSON_NAME]" at bounding box center [289, 113] width 330 height 14
type input "BENITEZ"
drag, startPoint x: 141, startPoint y: 208, endPoint x: 140, endPoint y: 198, distance: 10.3
click at [140, 199] on input "Ingresar nombre" at bounding box center [289, 192] width 330 height 14
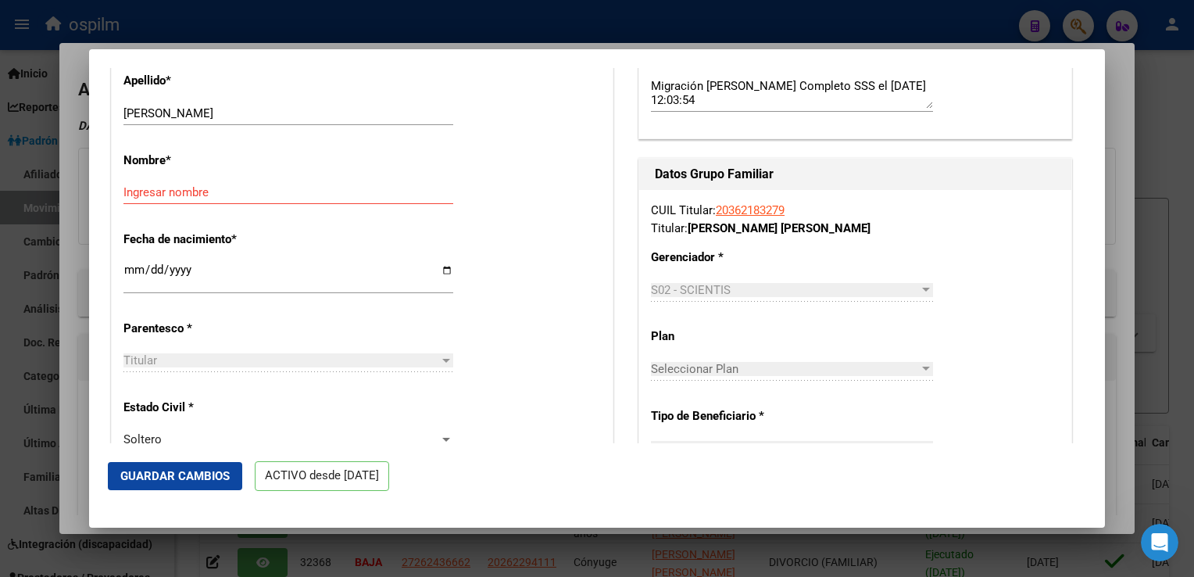
drag, startPoint x: 140, startPoint y: 193, endPoint x: 137, endPoint y: 202, distance: 9.1
paste input "DANIEL OSCAR"
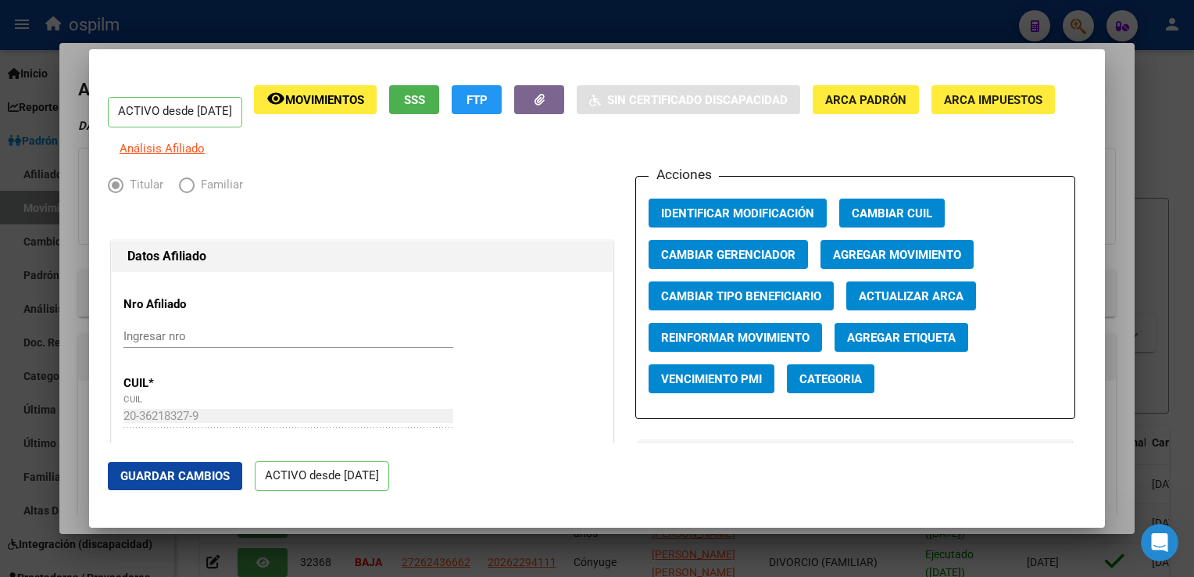
type input "DANIEL OSCAR"
click at [855, 262] on span "Agregar Movimiento" at bounding box center [897, 255] width 128 height 14
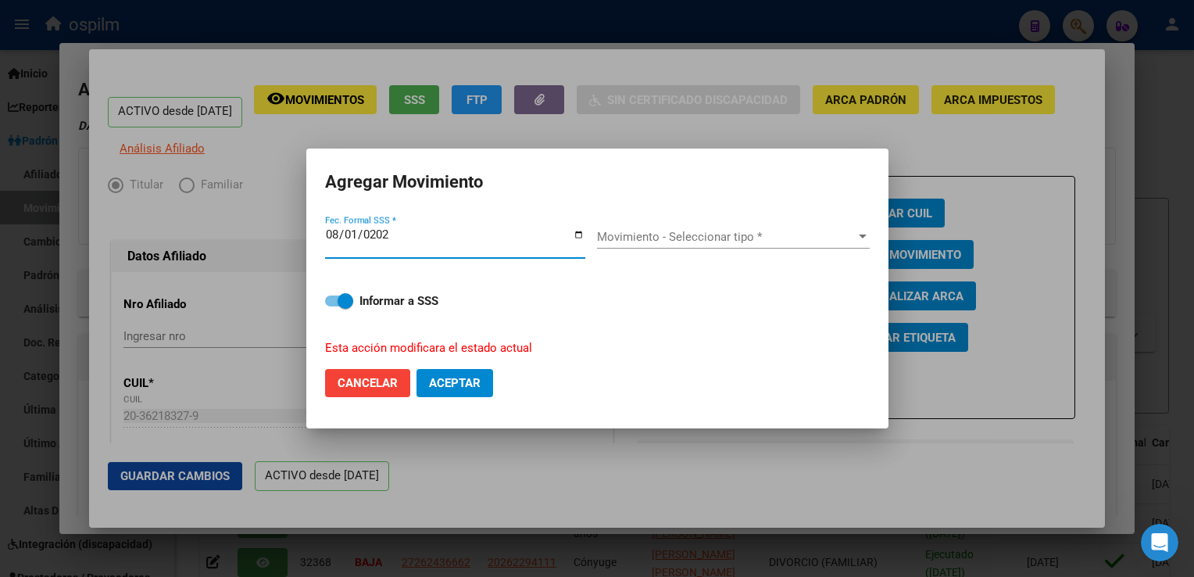
type input "2025-08-01"
click at [352, 236] on input "2025-08-01" at bounding box center [455, 240] width 260 height 25
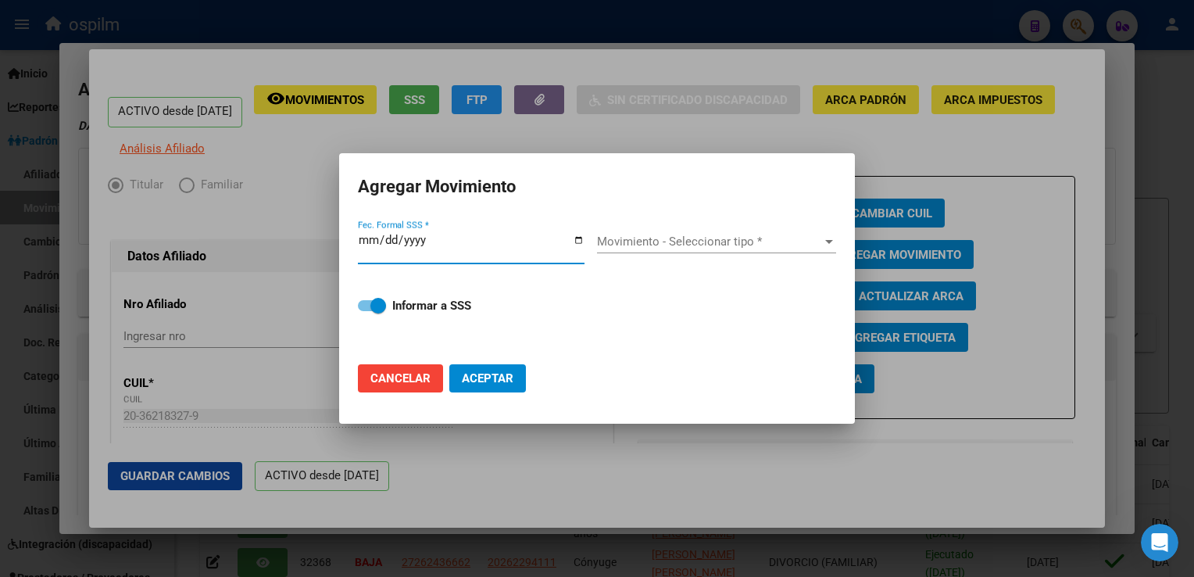
type input "2025-09-01"
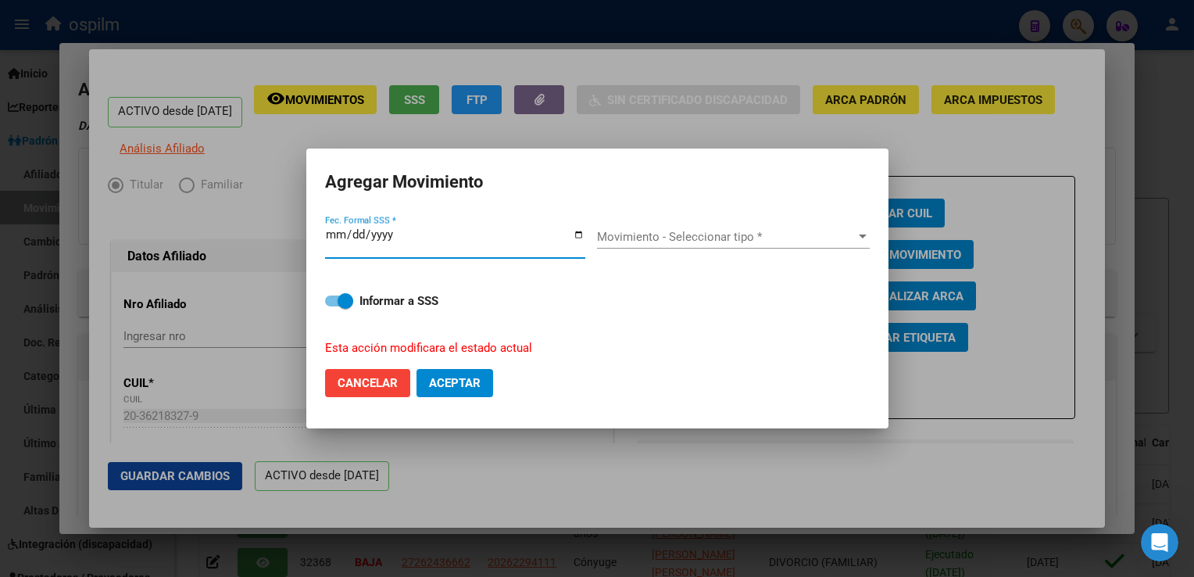
click at [684, 232] on span "Movimiento - Seleccionar tipo *" at bounding box center [726, 237] width 259 height 14
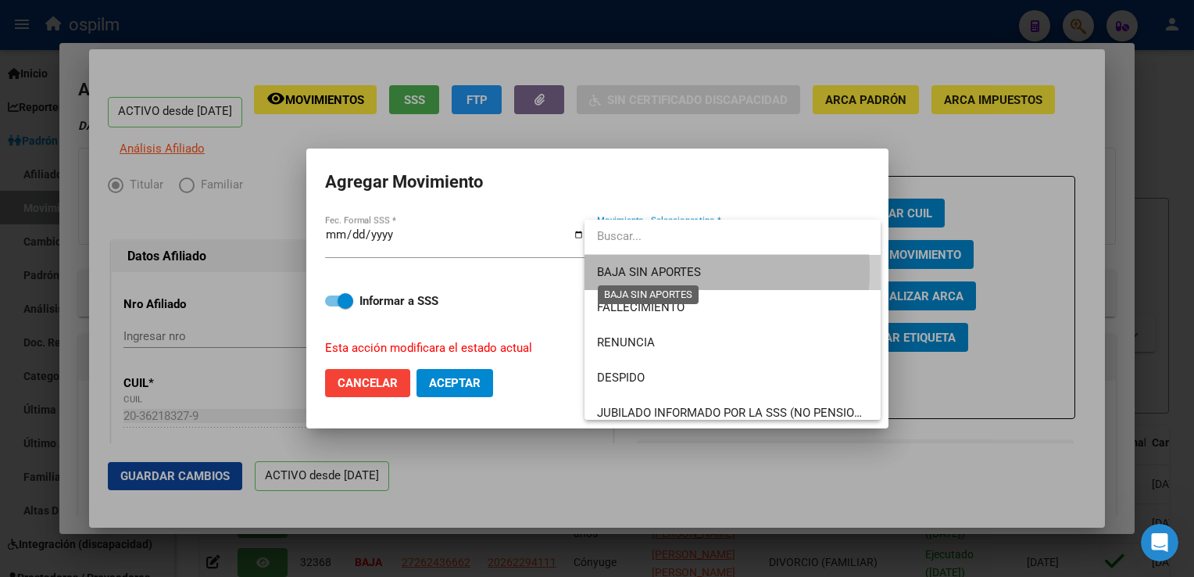
drag, startPoint x: 656, startPoint y: 270, endPoint x: 499, endPoint y: 312, distance: 162.5
click at [655, 270] on span "BAJA SIN APORTES" at bounding box center [649, 272] width 104 height 14
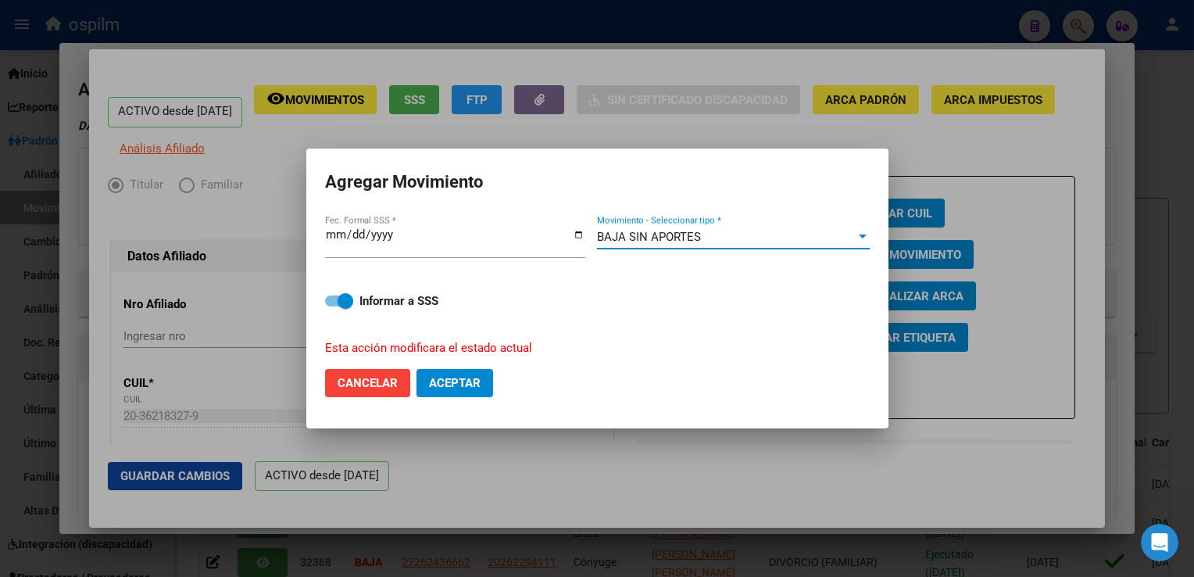
click at [439, 390] on button "Aceptar" at bounding box center [455, 383] width 77 height 28
checkbox input "false"
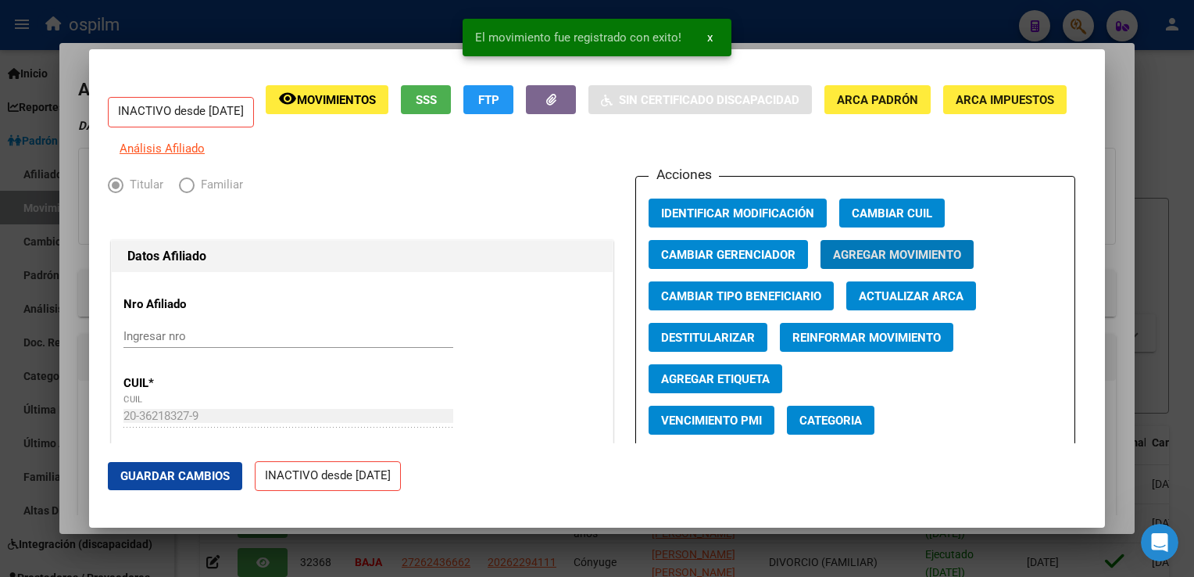
click at [1115, 174] on div at bounding box center [597, 288] width 1194 height 577
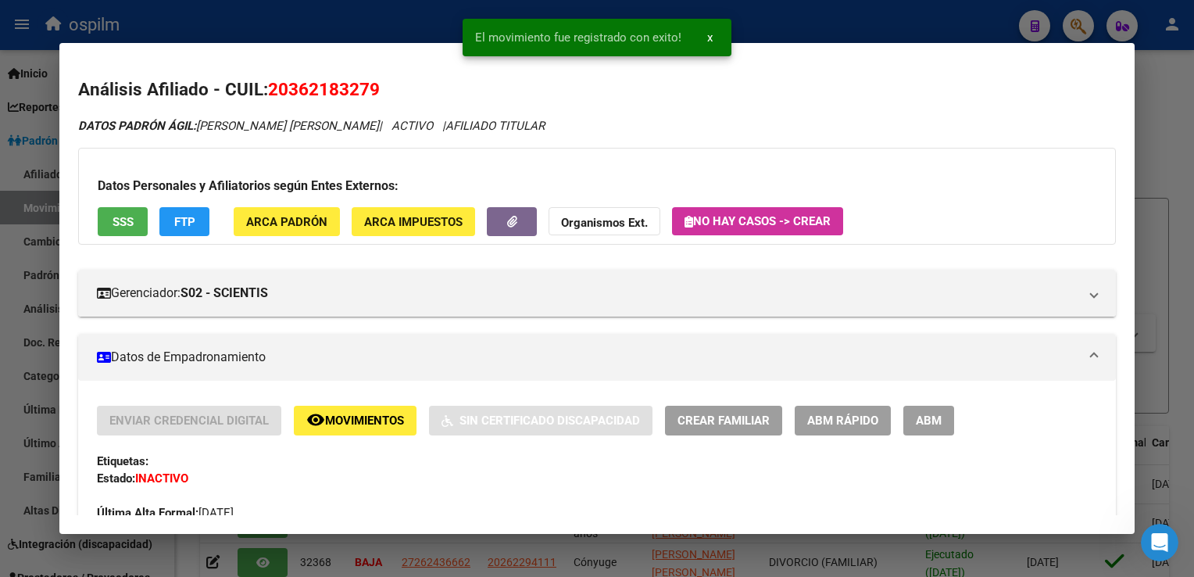
click at [1151, 134] on div at bounding box center [597, 288] width 1194 height 577
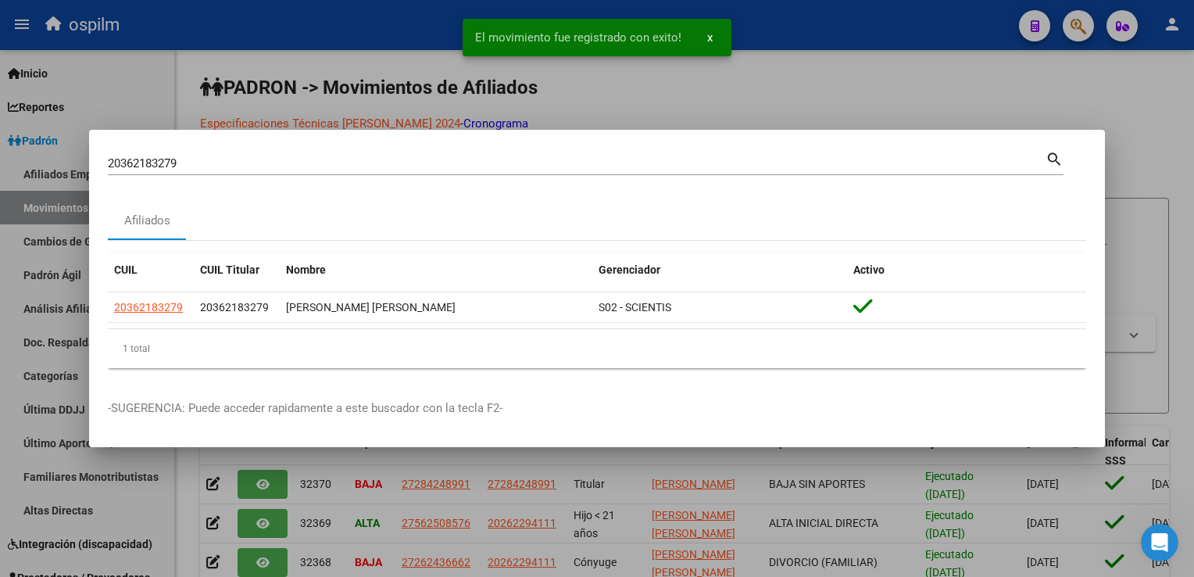
click at [883, 105] on div at bounding box center [597, 288] width 1194 height 577
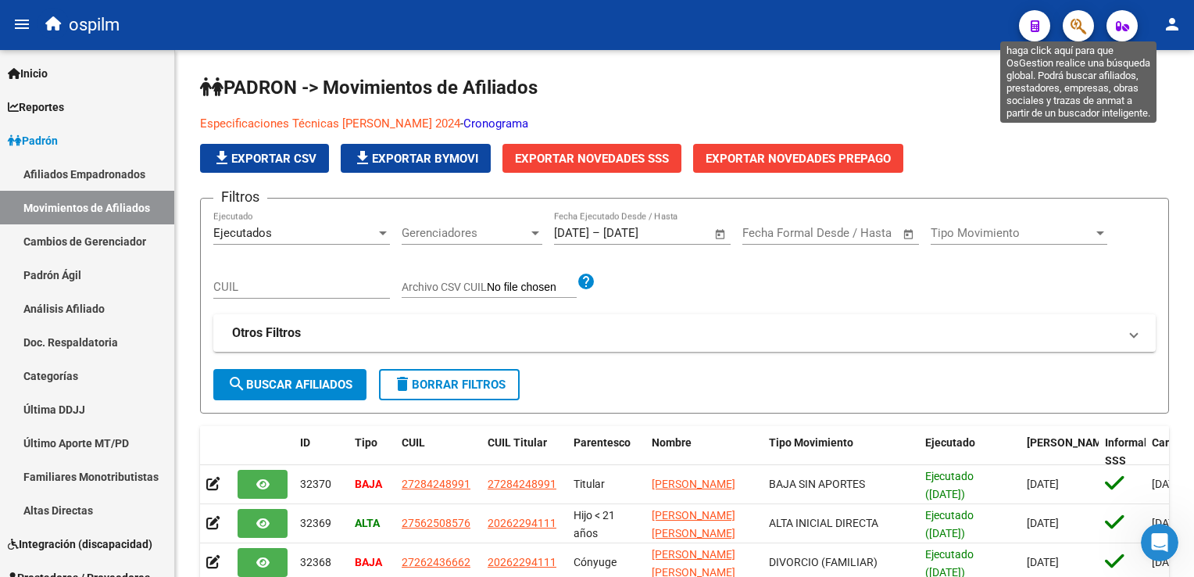
click at [1079, 27] on icon "button" at bounding box center [1079, 26] width 16 height 18
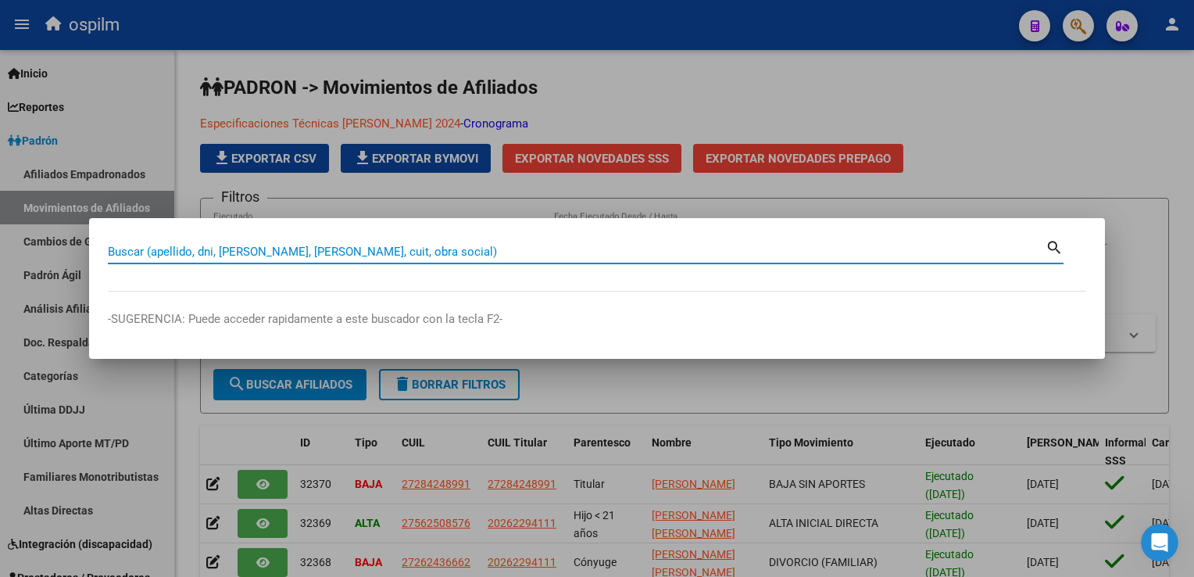
paste input "20955106475"
type input "20955106475"
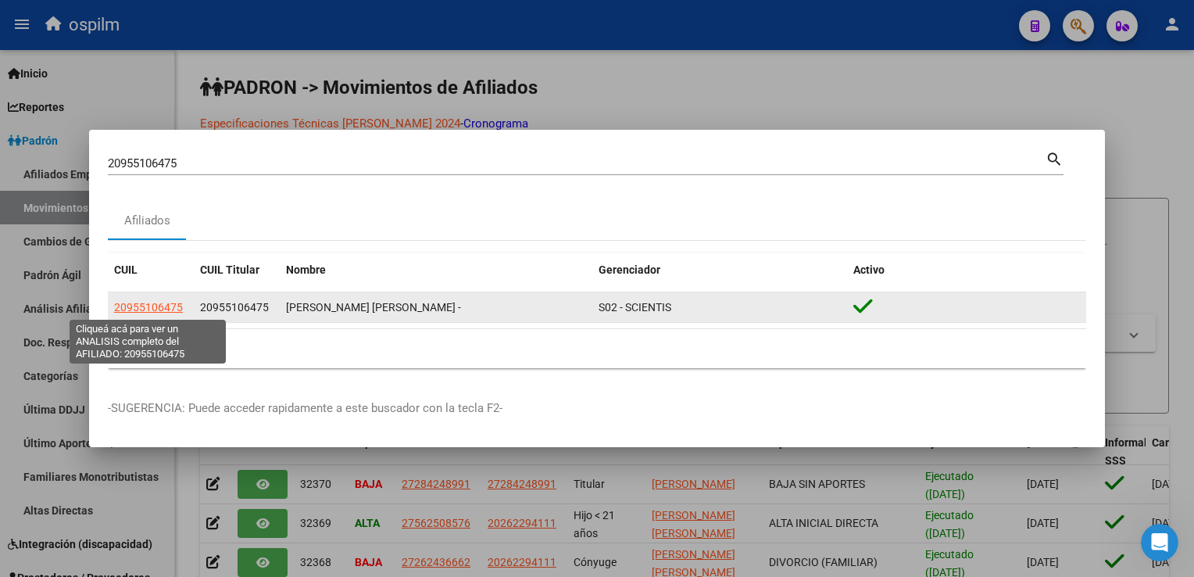
click at [147, 307] on span "20955106475" at bounding box center [148, 307] width 69 height 13
type textarea "20955106475"
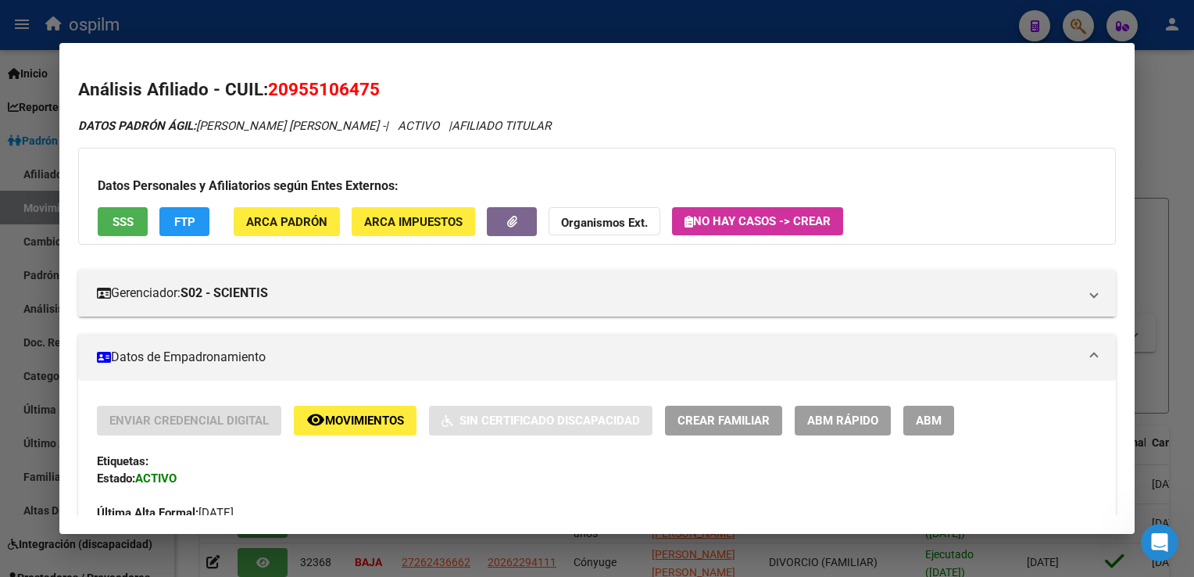
click at [175, 215] on span "FTP" at bounding box center [184, 222] width 21 height 14
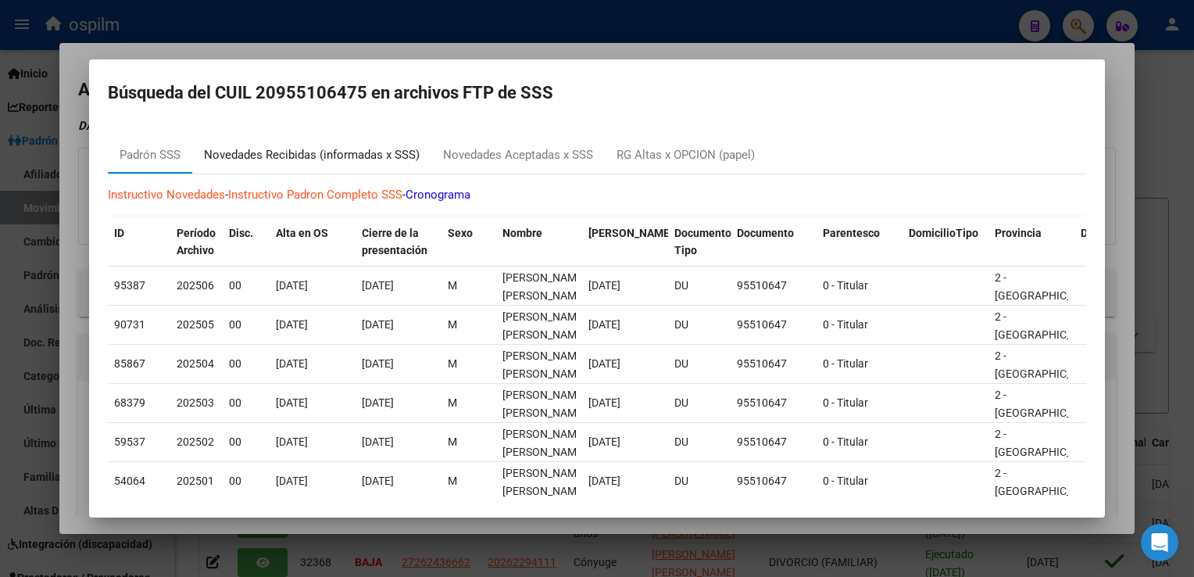
click at [342, 155] on div "Novedades Recibidas (informadas x SSS)" at bounding box center [312, 155] width 216 height 18
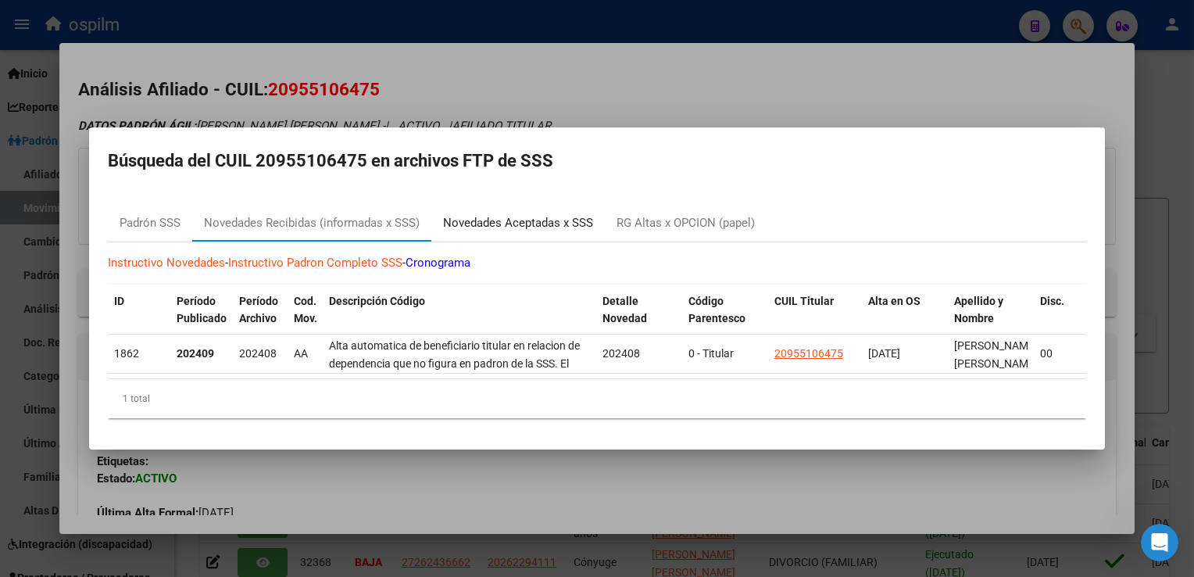
click at [510, 214] on div "Novedades Aceptadas x SSS" at bounding box center [518, 223] width 150 height 18
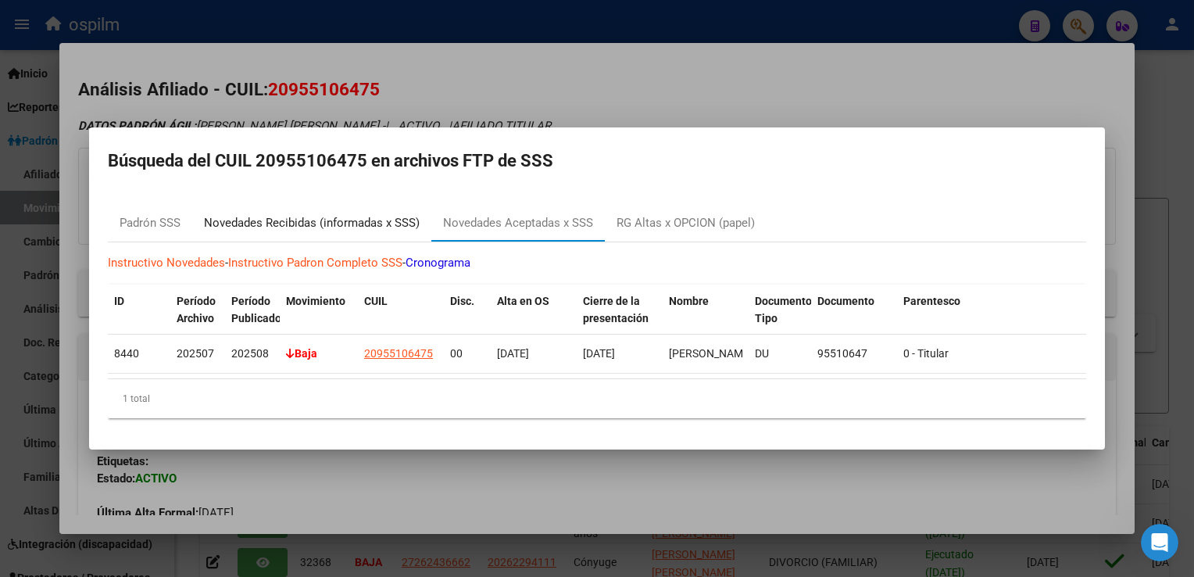
click at [356, 224] on div "Novedades Recibidas (informadas x SSS)" at bounding box center [312, 223] width 216 height 18
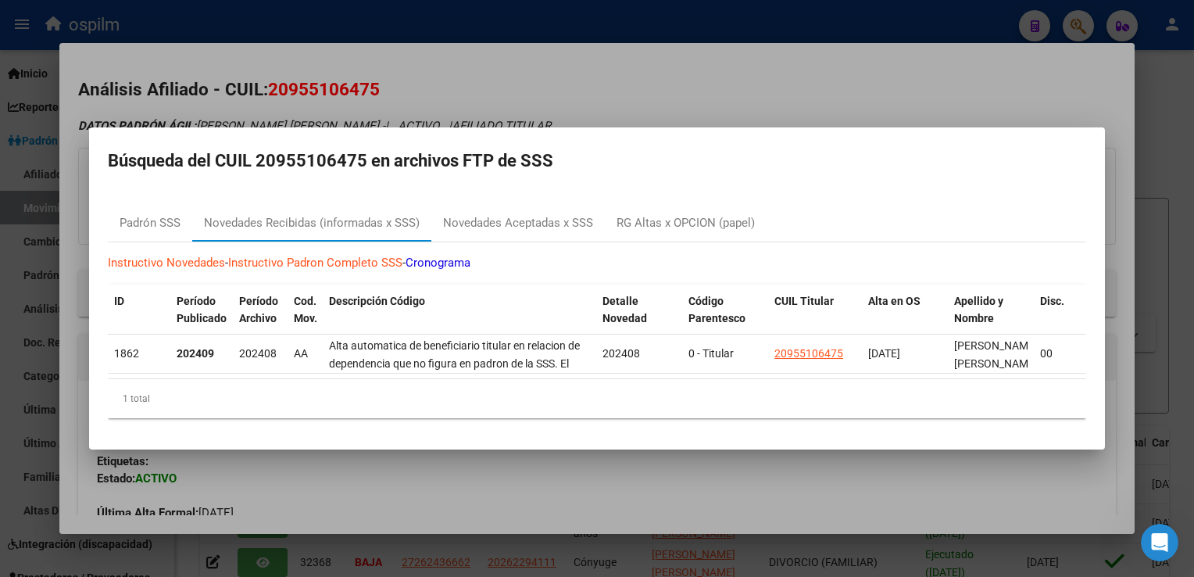
click at [642, 89] on div at bounding box center [597, 288] width 1194 height 577
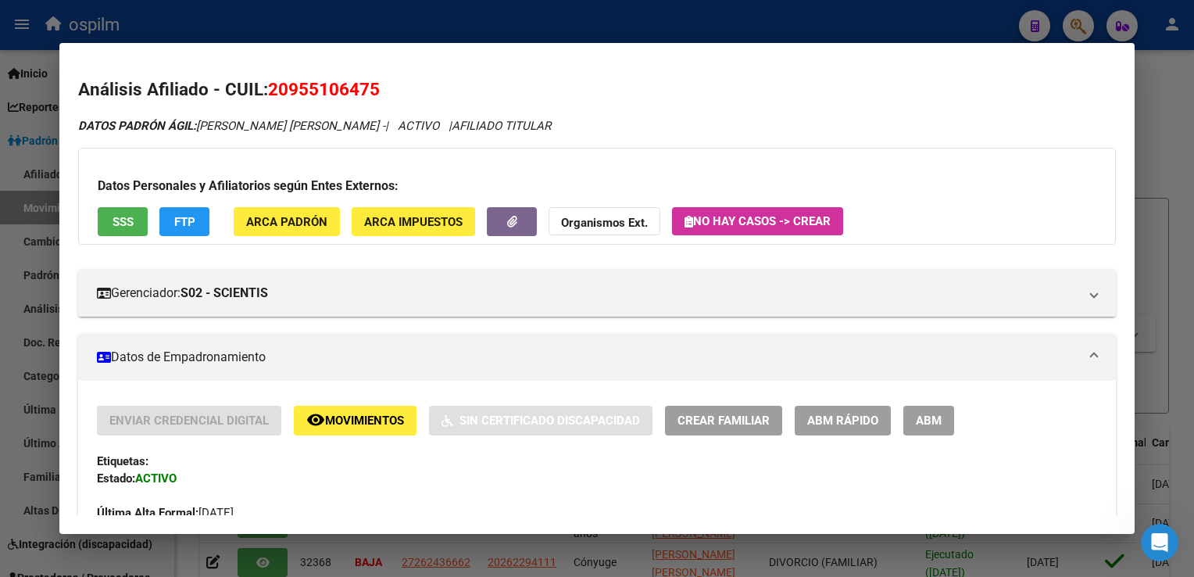
click at [1162, 158] on div at bounding box center [597, 288] width 1194 height 577
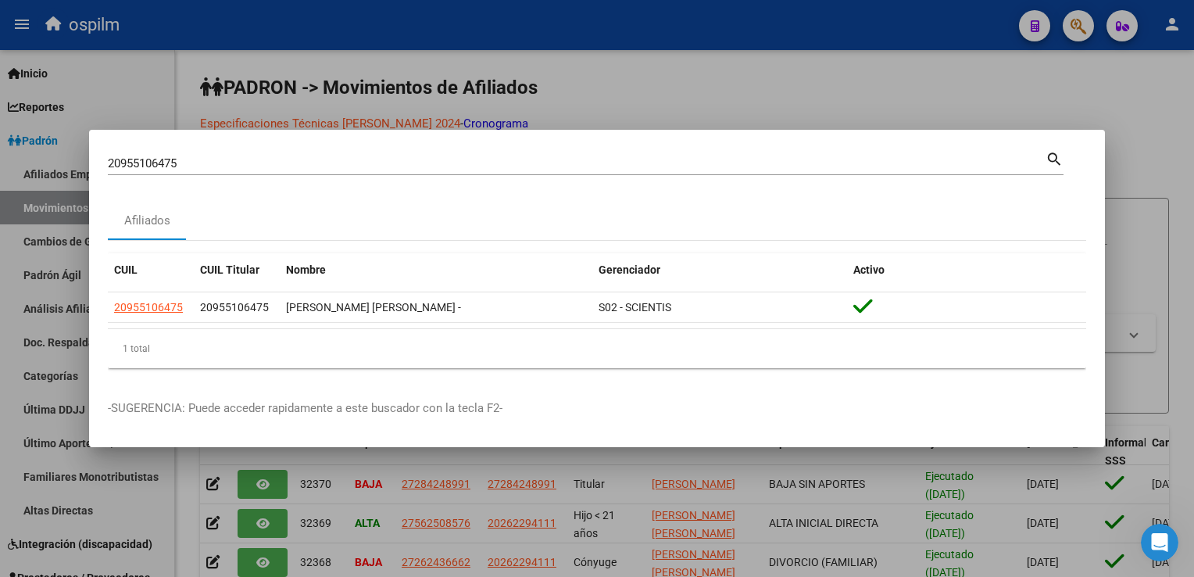
click at [1130, 139] on div at bounding box center [597, 288] width 1194 height 577
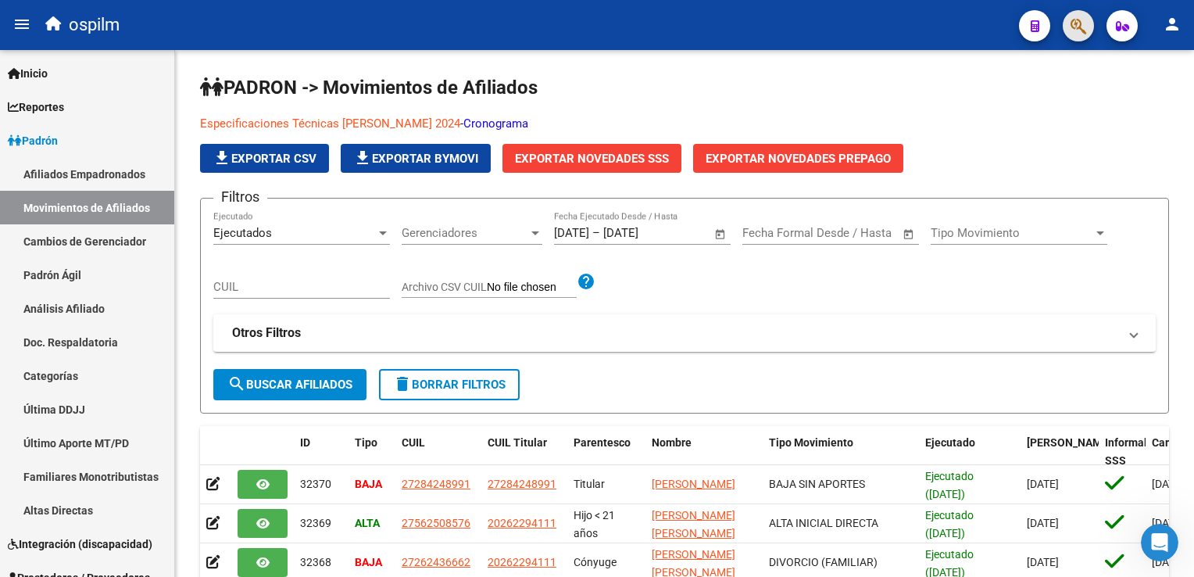
click at [1069, 30] on button "button" at bounding box center [1078, 25] width 31 height 31
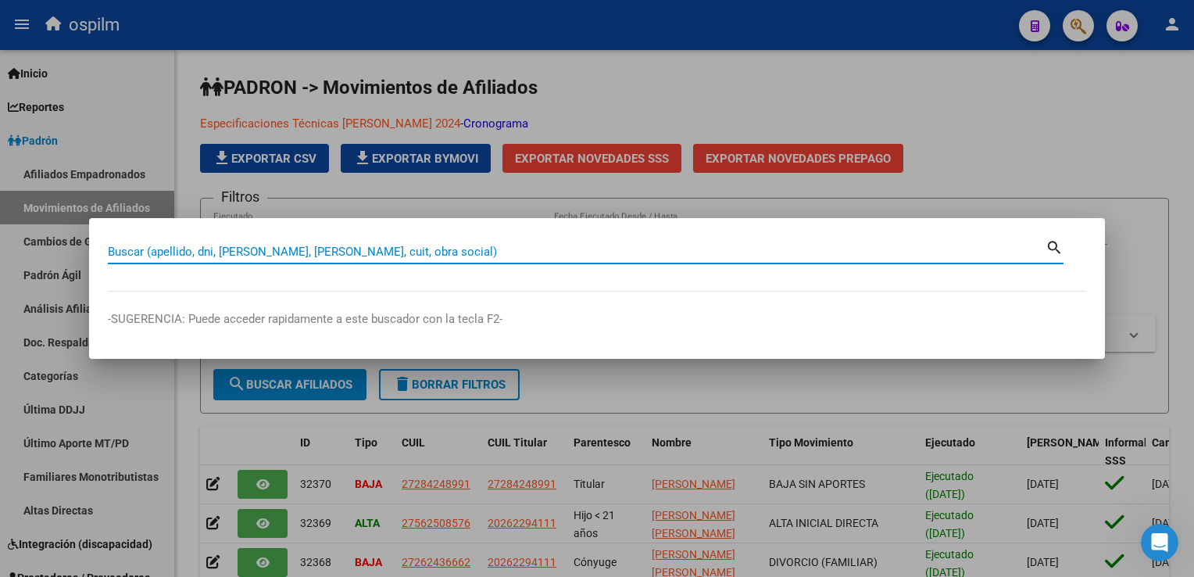
paste input "20186149905"
type input "20186149905"
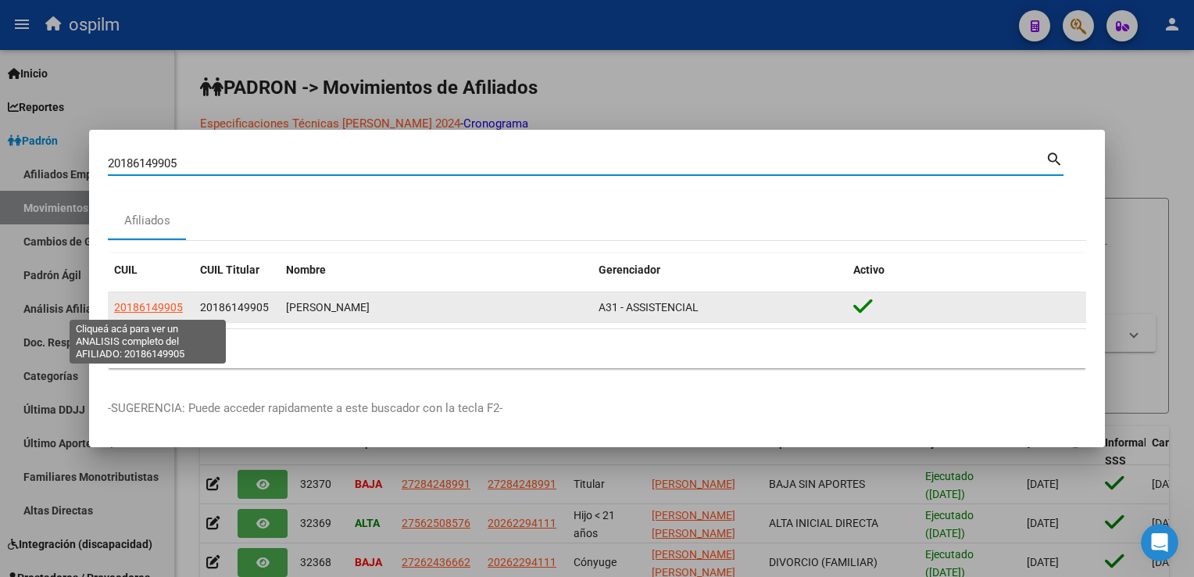
click at [141, 307] on span "20186149905" at bounding box center [148, 307] width 69 height 13
type textarea "20186149905"
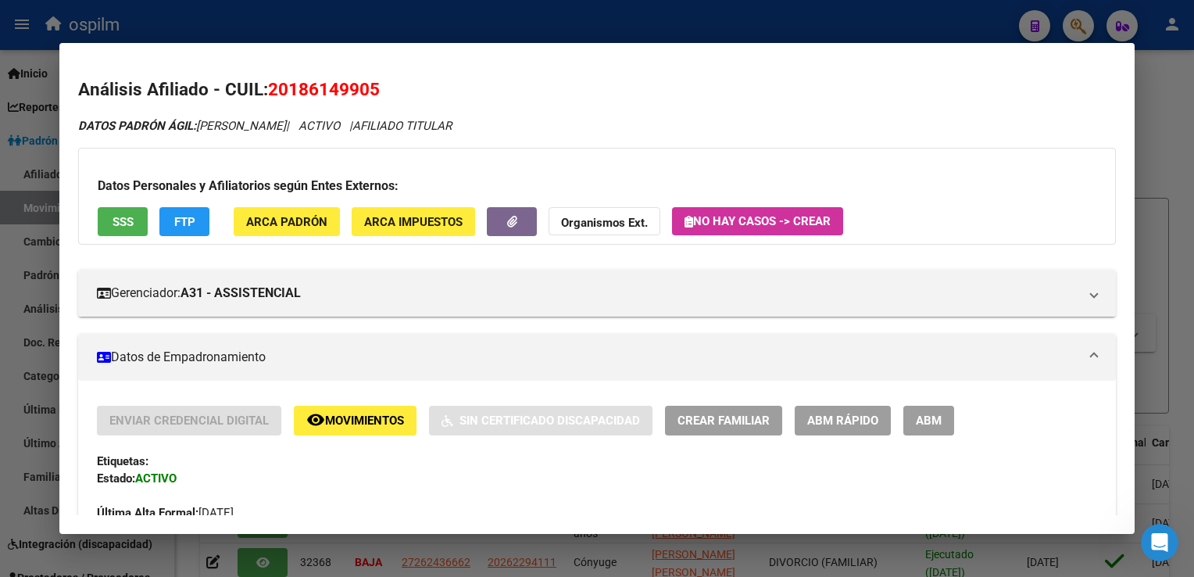
click at [122, 220] on span "SSS" at bounding box center [123, 222] width 21 height 14
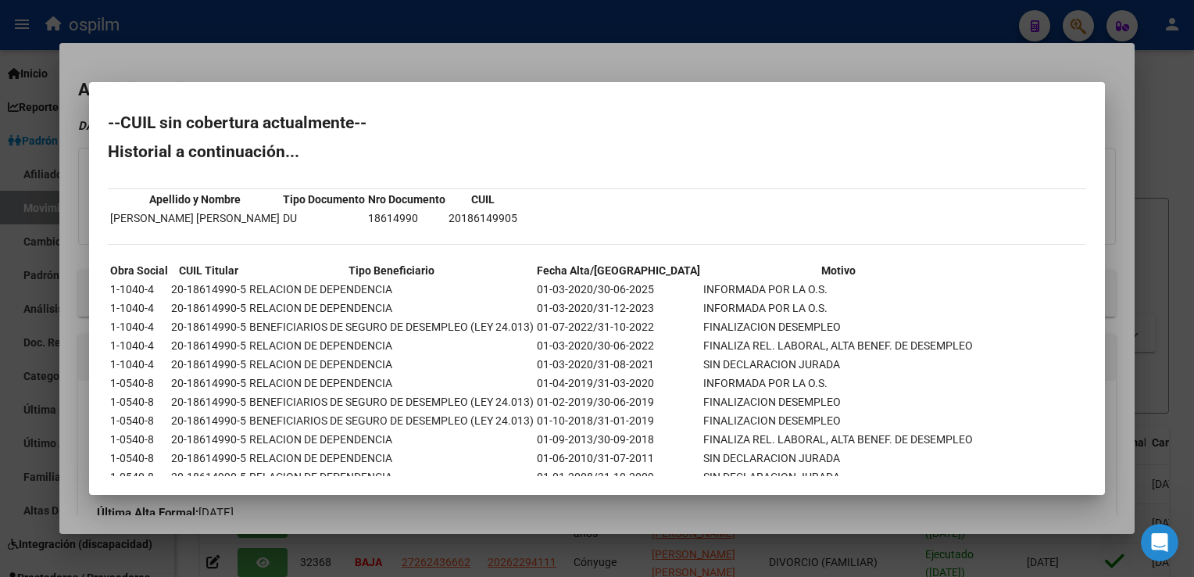
click at [456, 62] on div at bounding box center [597, 288] width 1194 height 577
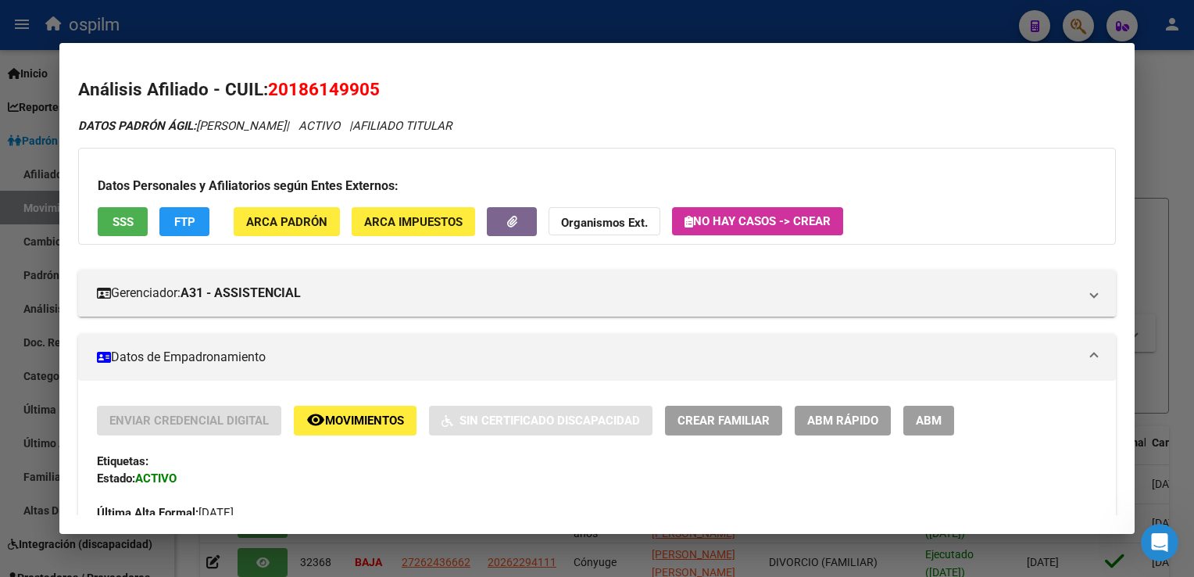
click at [179, 224] on span "FTP" at bounding box center [184, 222] width 21 height 14
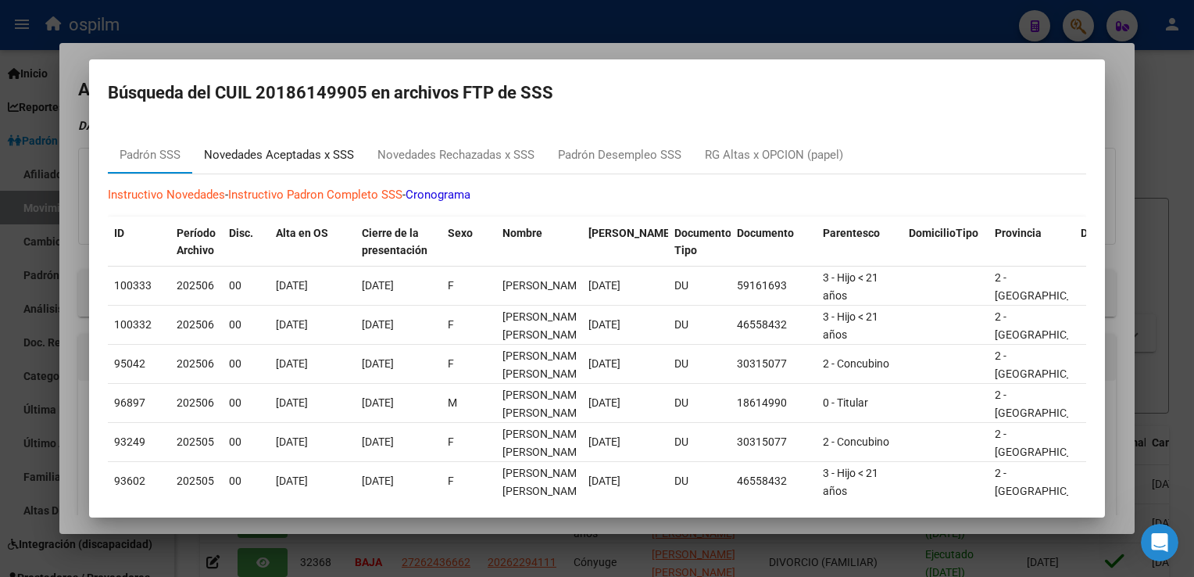
click at [268, 150] on div "Novedades Aceptadas x SSS" at bounding box center [279, 155] width 150 height 18
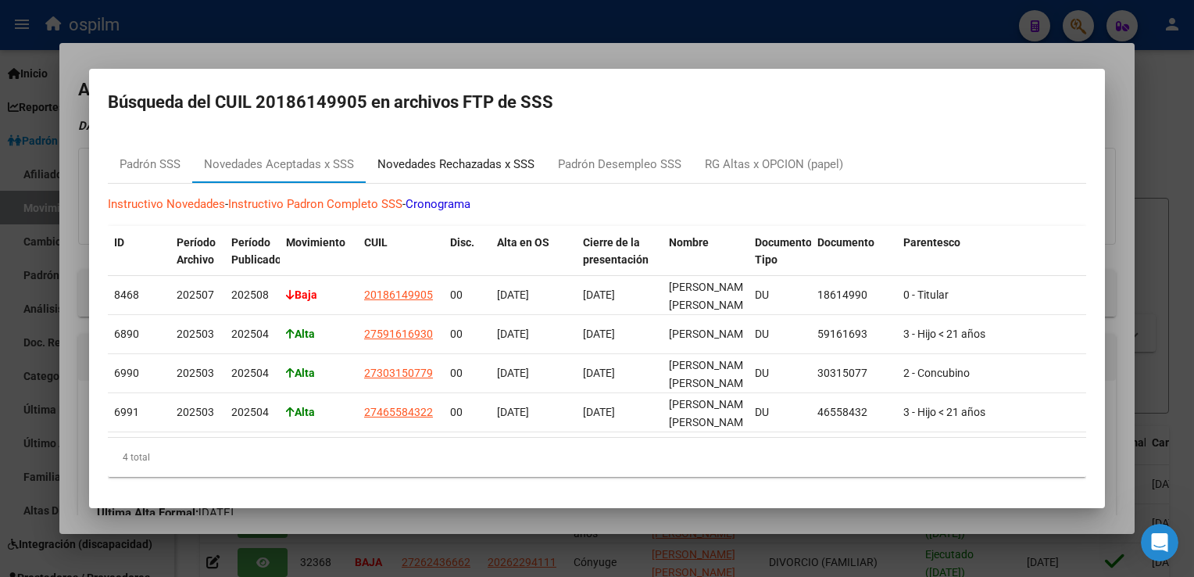
click at [422, 157] on div "Novedades Rechazadas x SSS" at bounding box center [456, 165] width 157 height 18
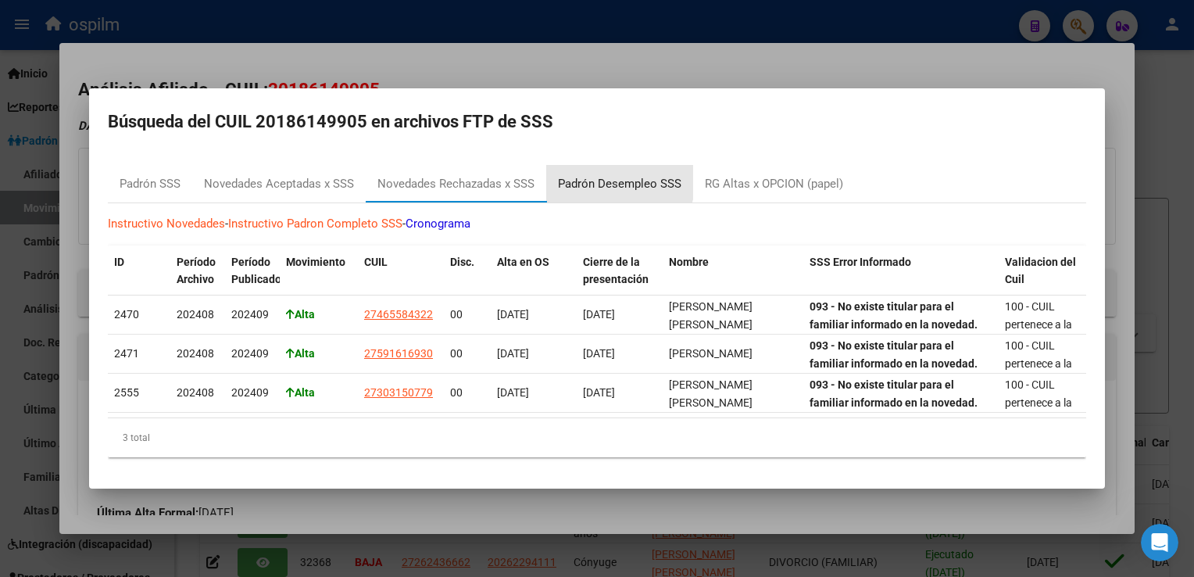
click at [617, 175] on div "Padrón Desempleo SSS" at bounding box center [620, 184] width 124 height 18
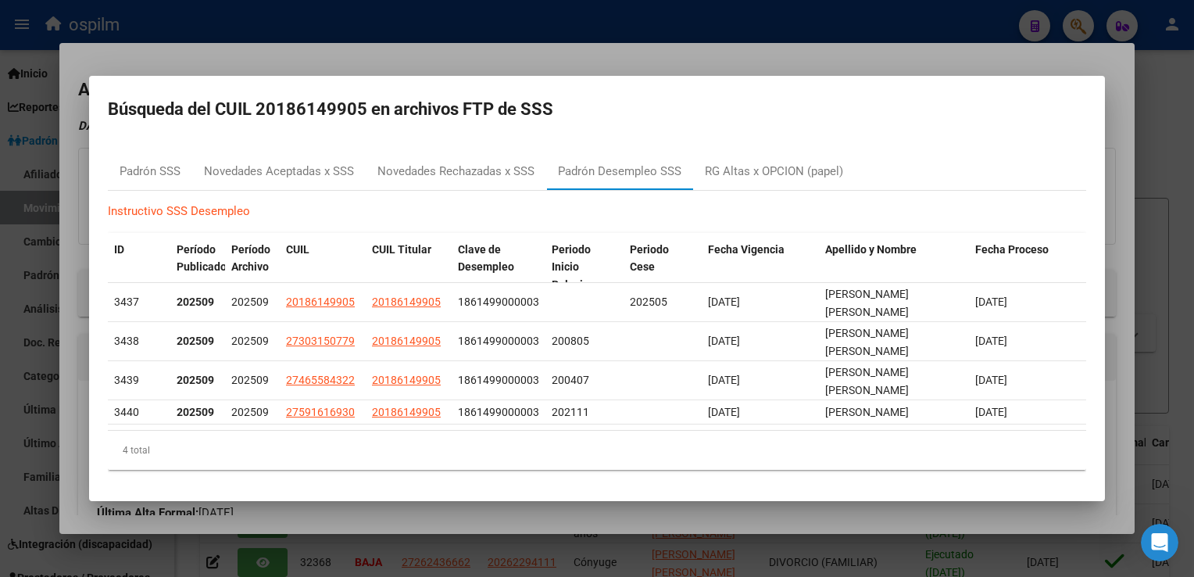
click at [539, 70] on div at bounding box center [597, 288] width 1194 height 577
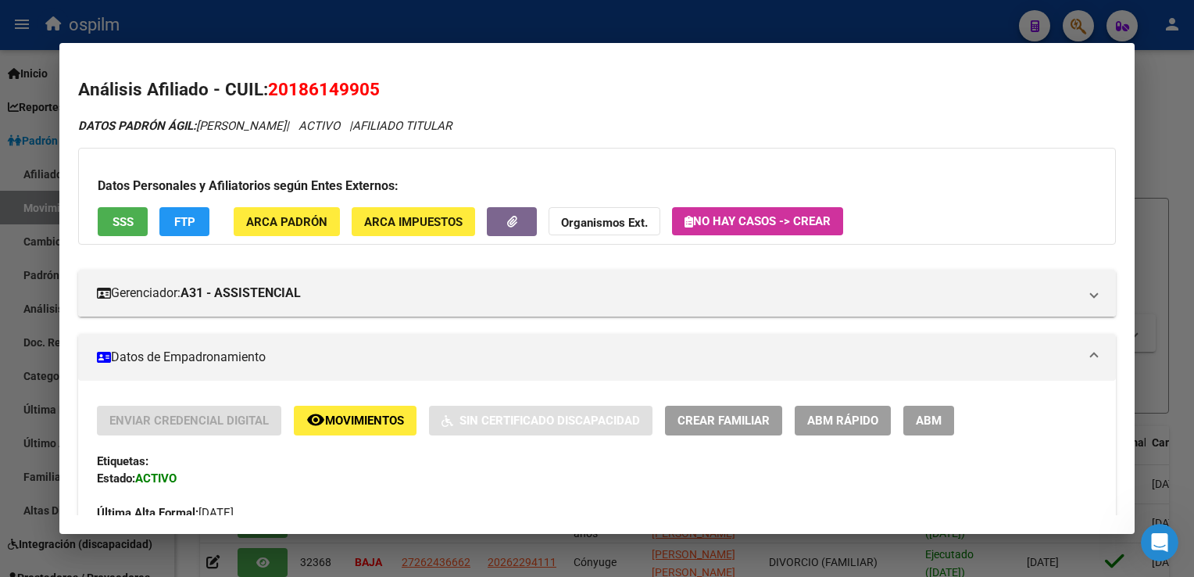
click at [932, 429] on button "ABM" at bounding box center [929, 420] width 51 height 29
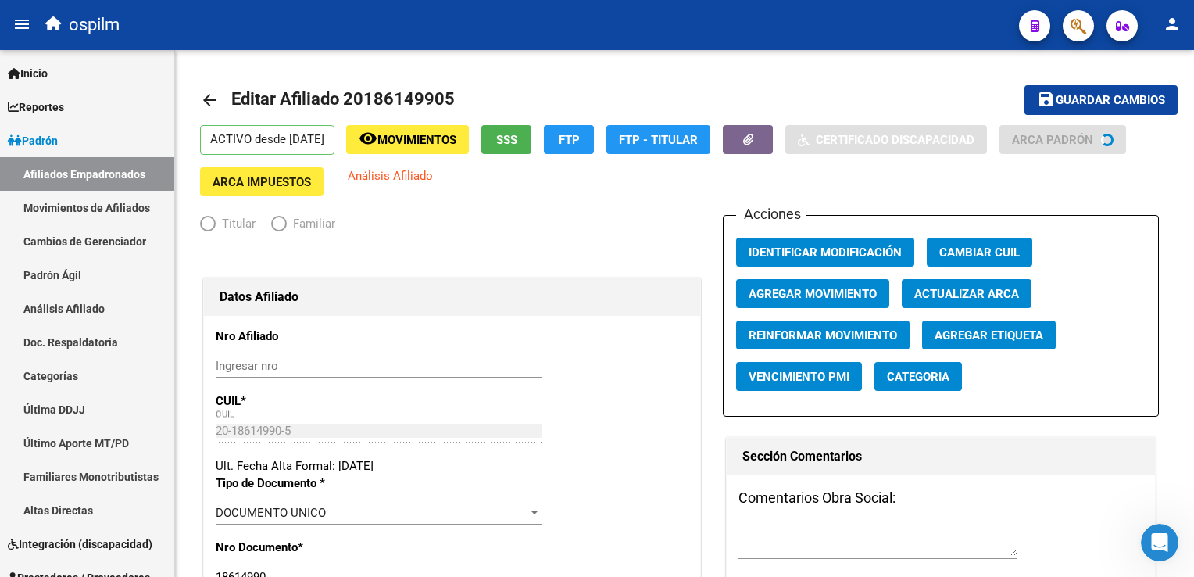
radio input "true"
type input "30-70876448-1"
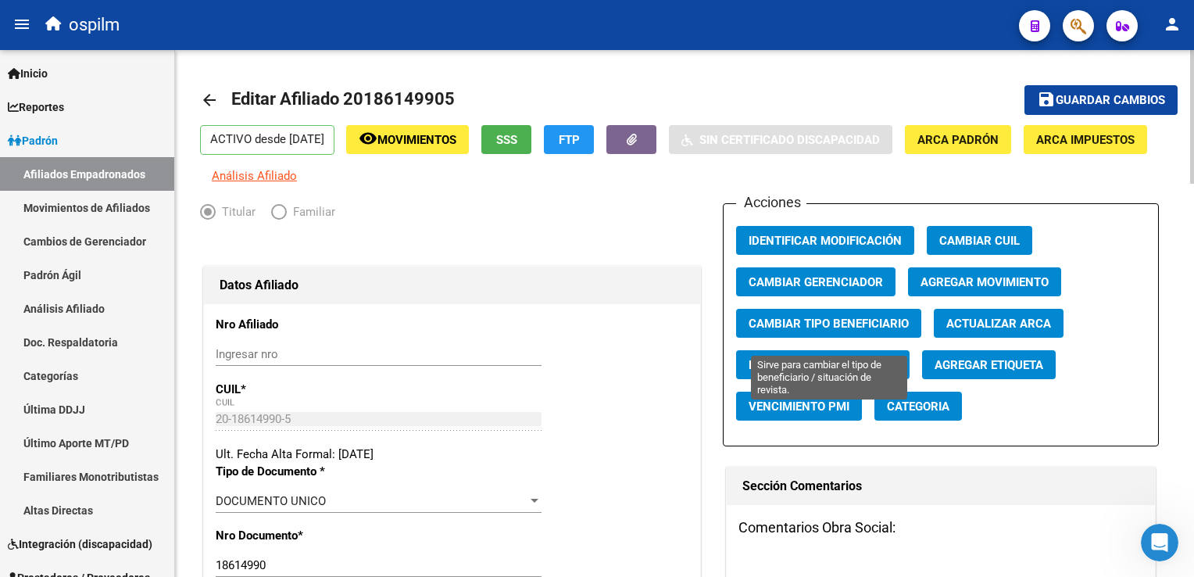
click at [868, 331] on span "Cambiar Tipo Beneficiario" at bounding box center [829, 324] width 160 height 14
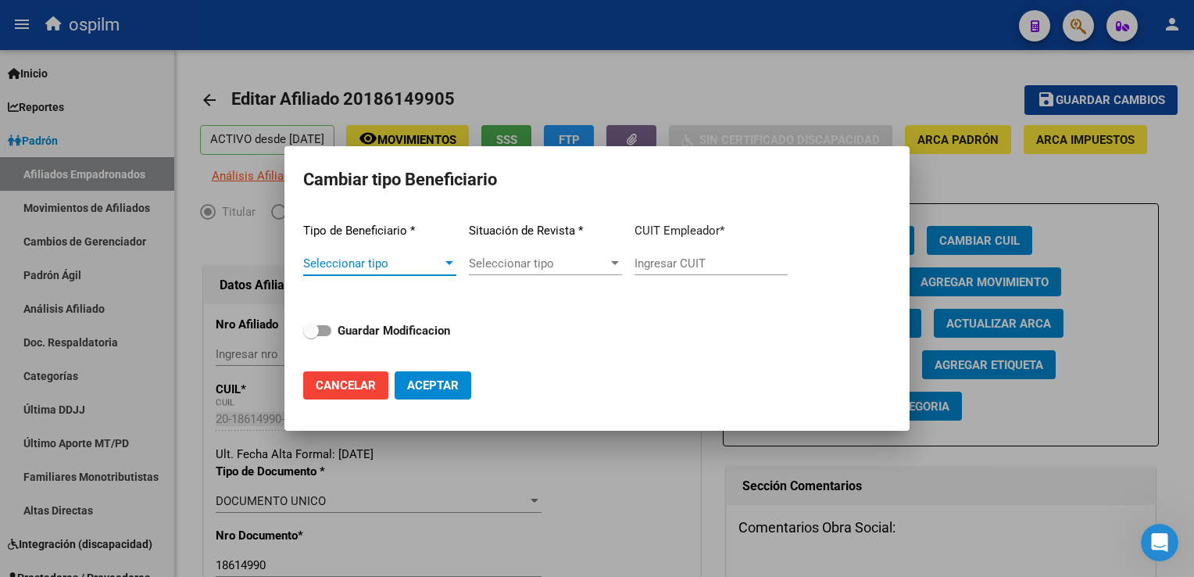
click at [384, 264] on span "Seleccionar tipo" at bounding box center [372, 263] width 139 height 14
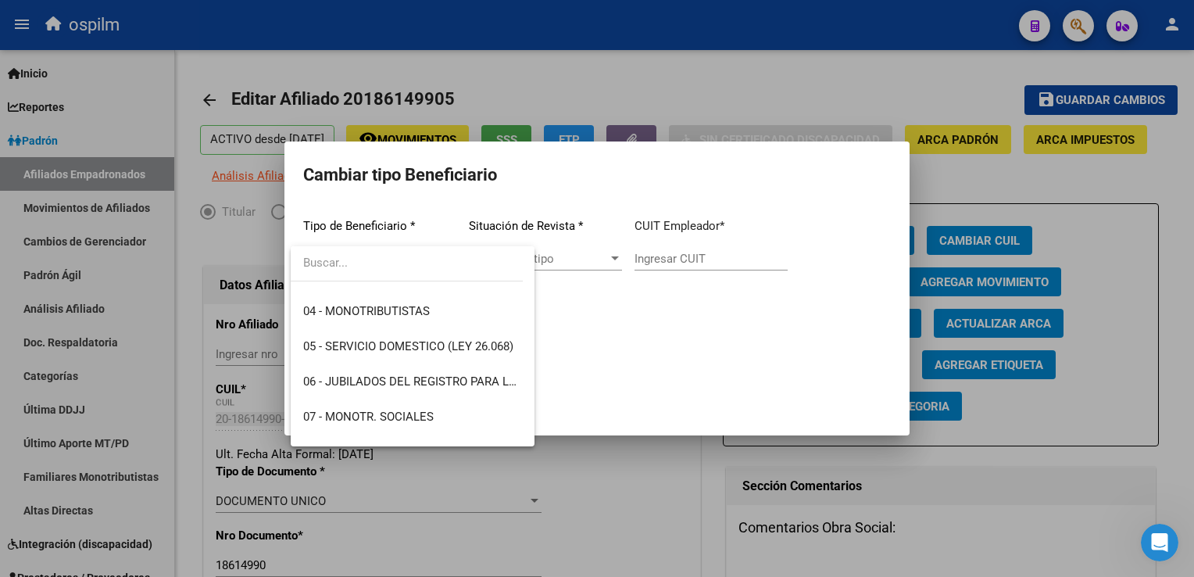
scroll to position [292, 0]
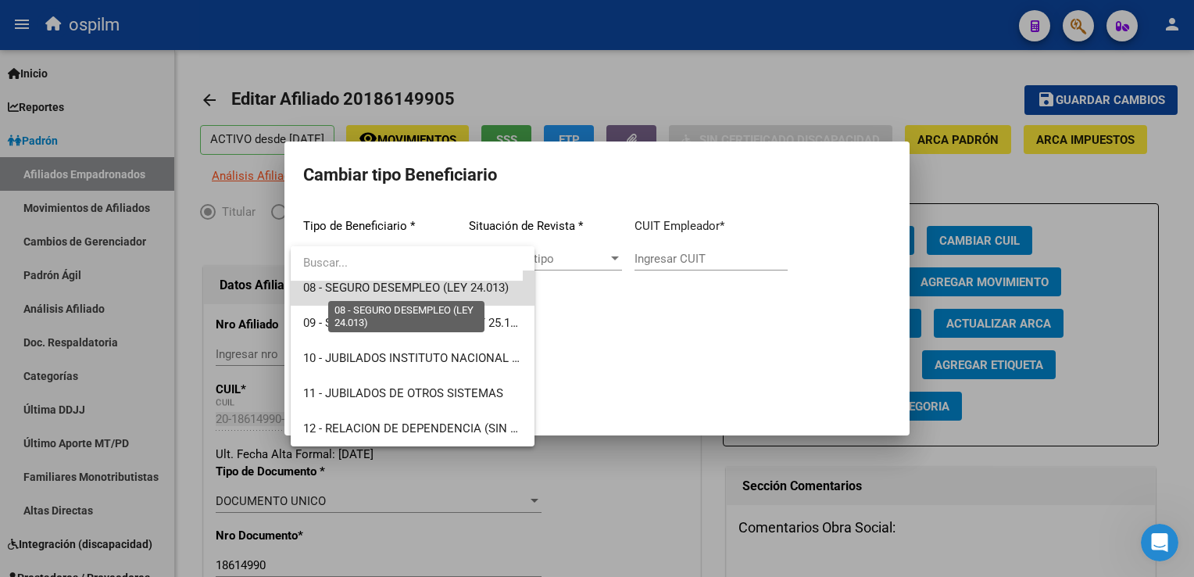
click at [425, 288] on span "08 - SEGURO DESEMPLEO (LEY 24.013)" at bounding box center [406, 288] width 206 height 14
type input "33-63761744-9"
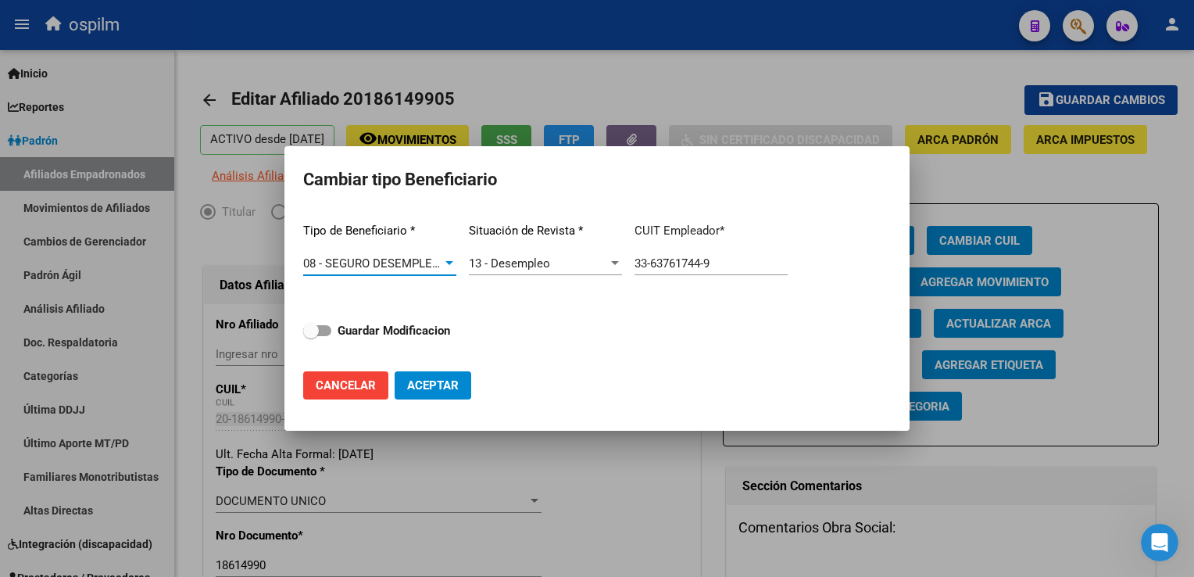
click at [317, 328] on span at bounding box center [311, 331] width 16 height 16
click at [311, 336] on input "Guardar Modificacion" at bounding box center [310, 336] width 1 height 1
checkbox input "true"
click at [435, 383] on span "Aceptar" at bounding box center [433, 385] width 52 height 14
type input "33-63761744-9"
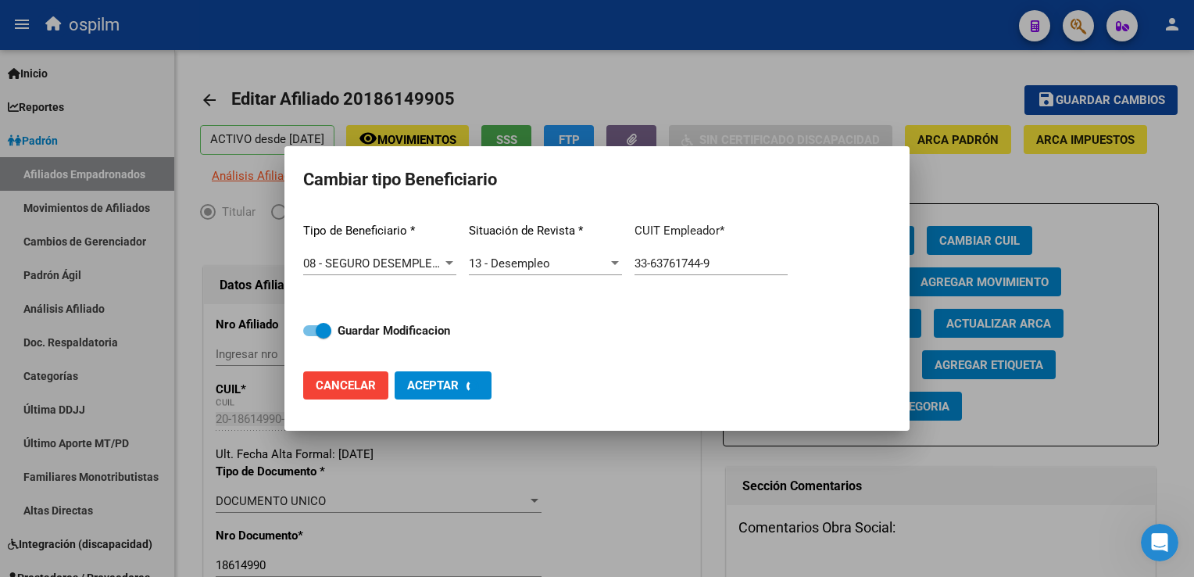
checkbox input "false"
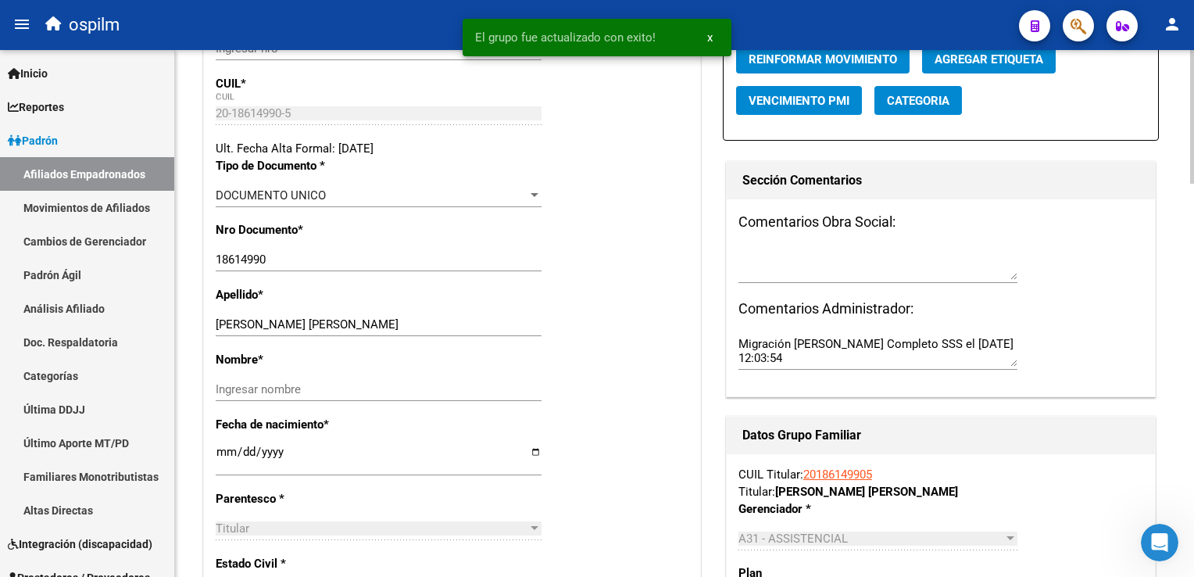
click at [1194, 202] on html "menu ospilm person Firma Express Inicio Calendario SSS Instructivos Contacto OS…" at bounding box center [597, 288] width 1194 height 577
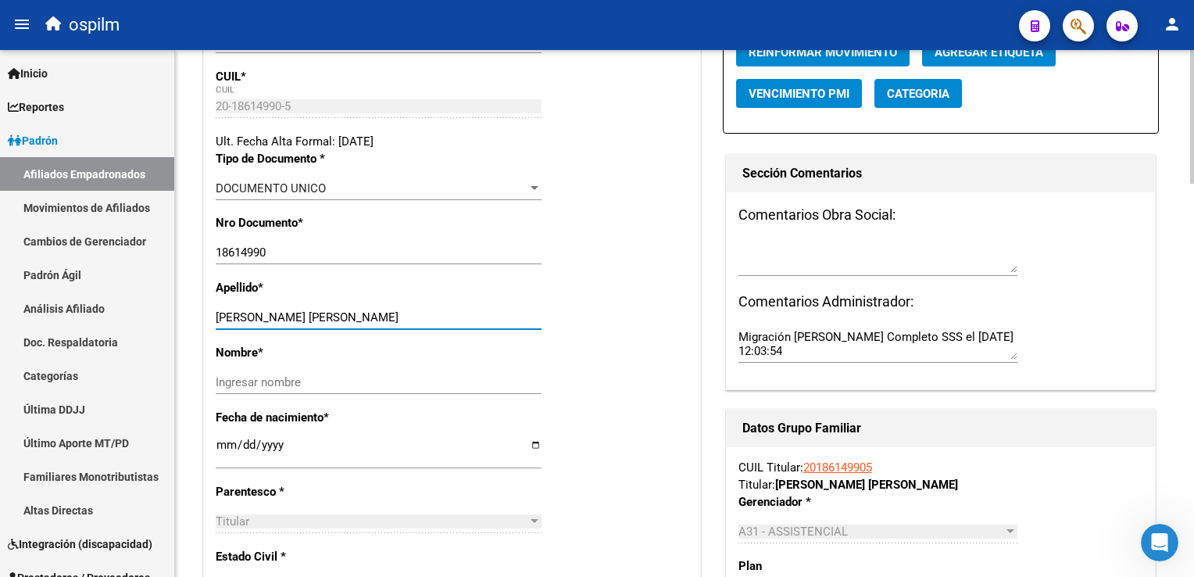
drag, startPoint x: 264, startPoint y: 330, endPoint x: 341, endPoint y: 324, distance: 76.9
click at [341, 324] on input "[PERSON_NAME] [PERSON_NAME]" at bounding box center [379, 317] width 326 height 14
type input "MEDINA"
click at [230, 389] on input "Ingresar nombre" at bounding box center [379, 382] width 326 height 14
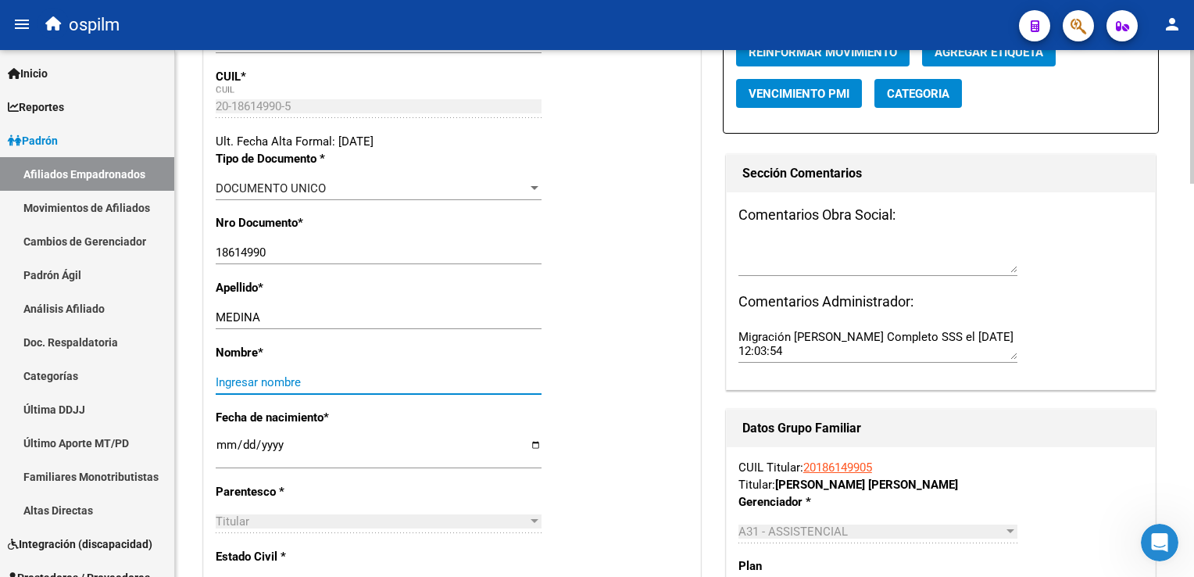
paste input "JUAN CARLOS"
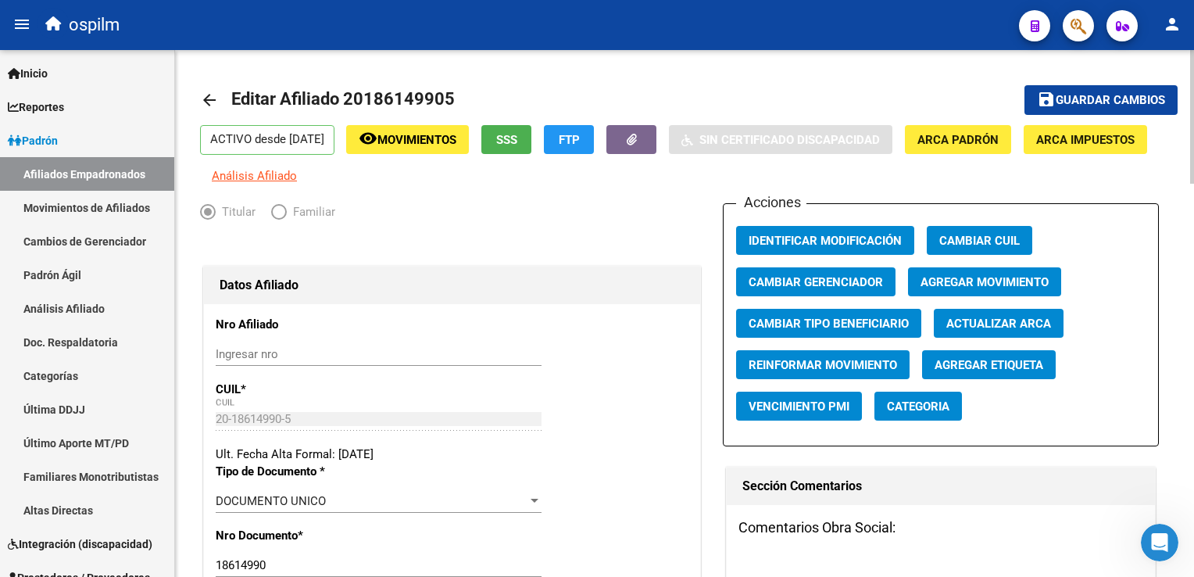
type input "JUAN CARLOS"
click at [1082, 96] on span "Guardar cambios" at bounding box center [1110, 101] width 109 height 14
click at [70, 134] on link "Padrón" at bounding box center [87, 141] width 174 height 34
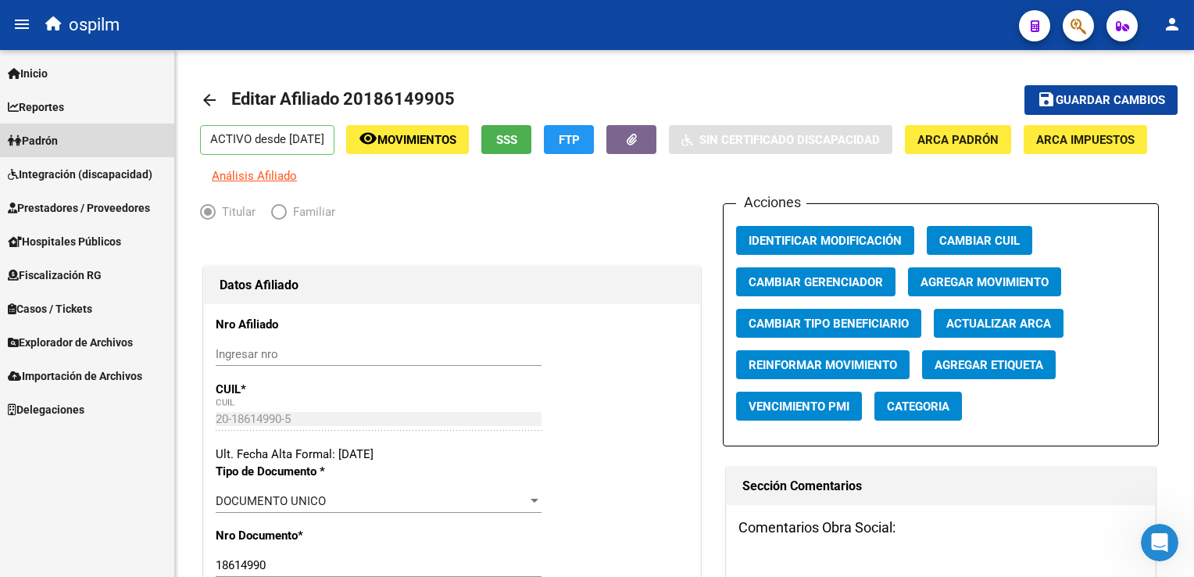
click at [66, 140] on link "Padrón" at bounding box center [87, 141] width 174 height 34
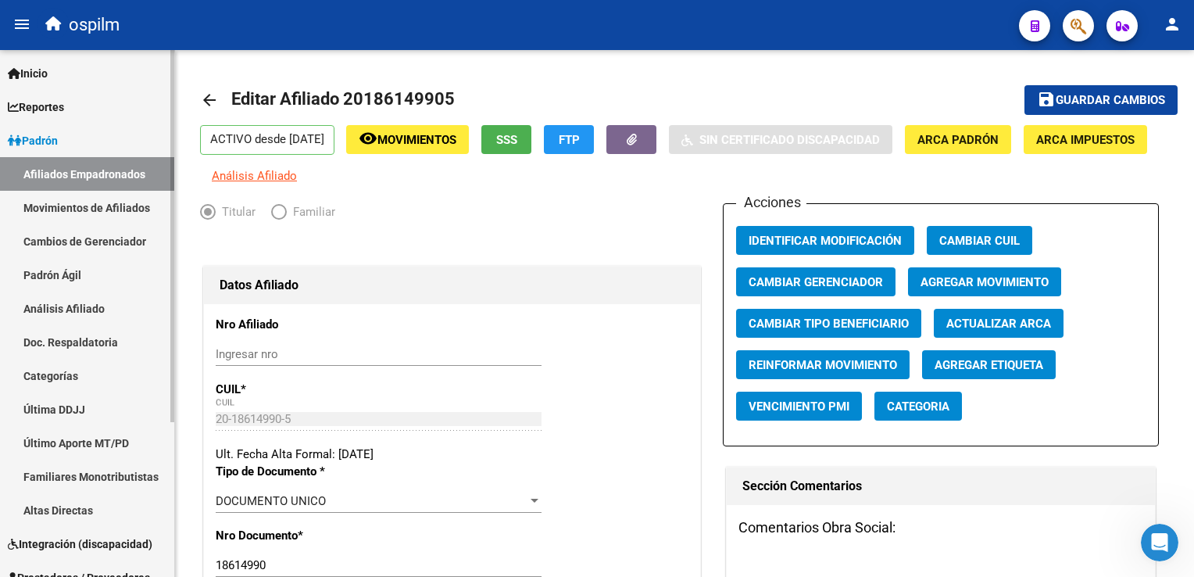
click at [51, 209] on link "Movimientos de Afiliados" at bounding box center [87, 208] width 174 height 34
